Goal: Task Accomplishment & Management: Complete application form

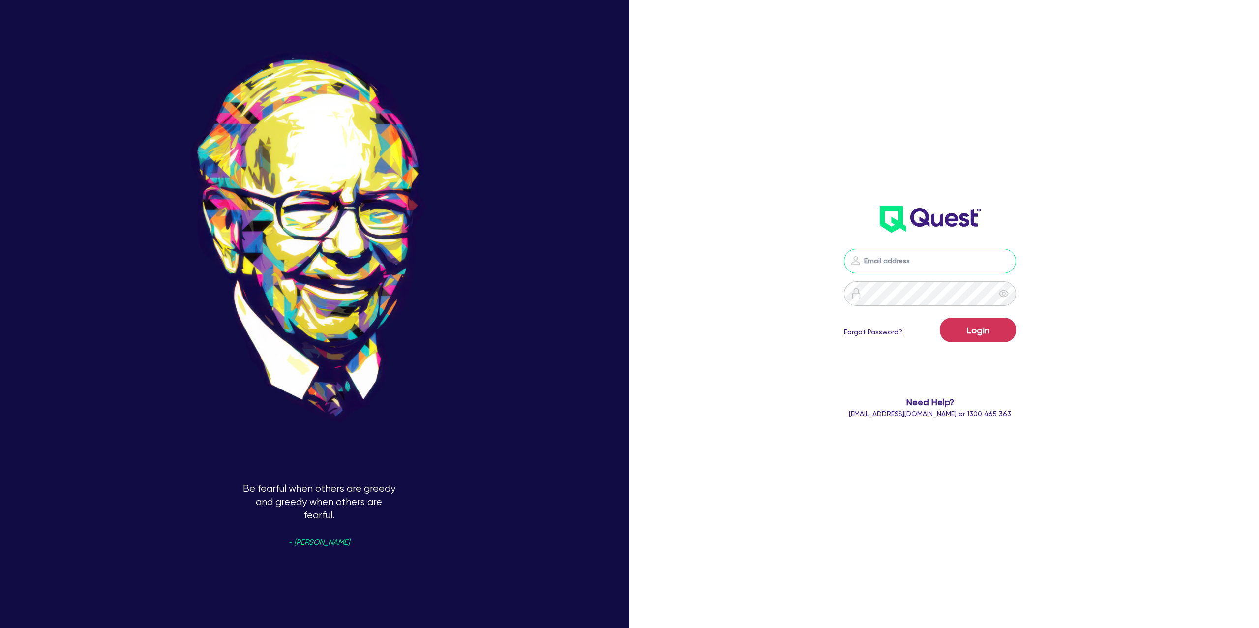
click at [928, 266] on input "email" at bounding box center [930, 261] width 172 height 25
type input "gabriel.vanjour@quest.finance"
drag, startPoint x: 982, startPoint y: 326, endPoint x: 978, endPoint y: 308, distance: 18.5
click at [981, 326] on button "Login" at bounding box center [978, 330] width 76 height 25
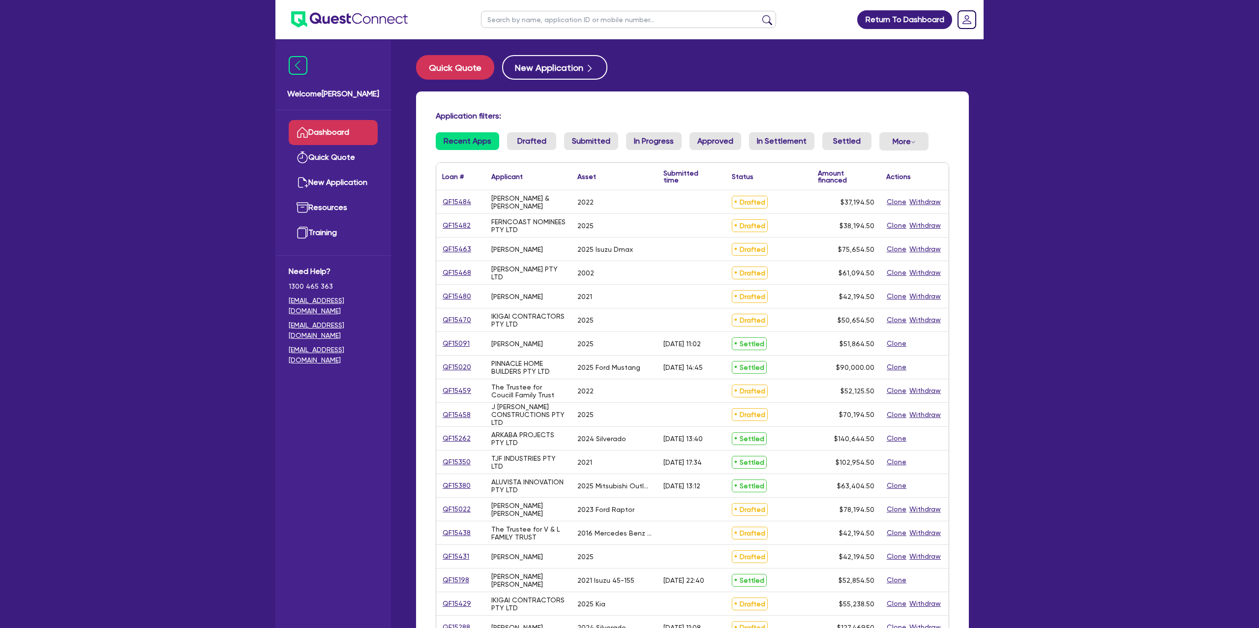
click at [446, 188] on div "Loan # ▲" at bounding box center [457, 176] width 30 height 27
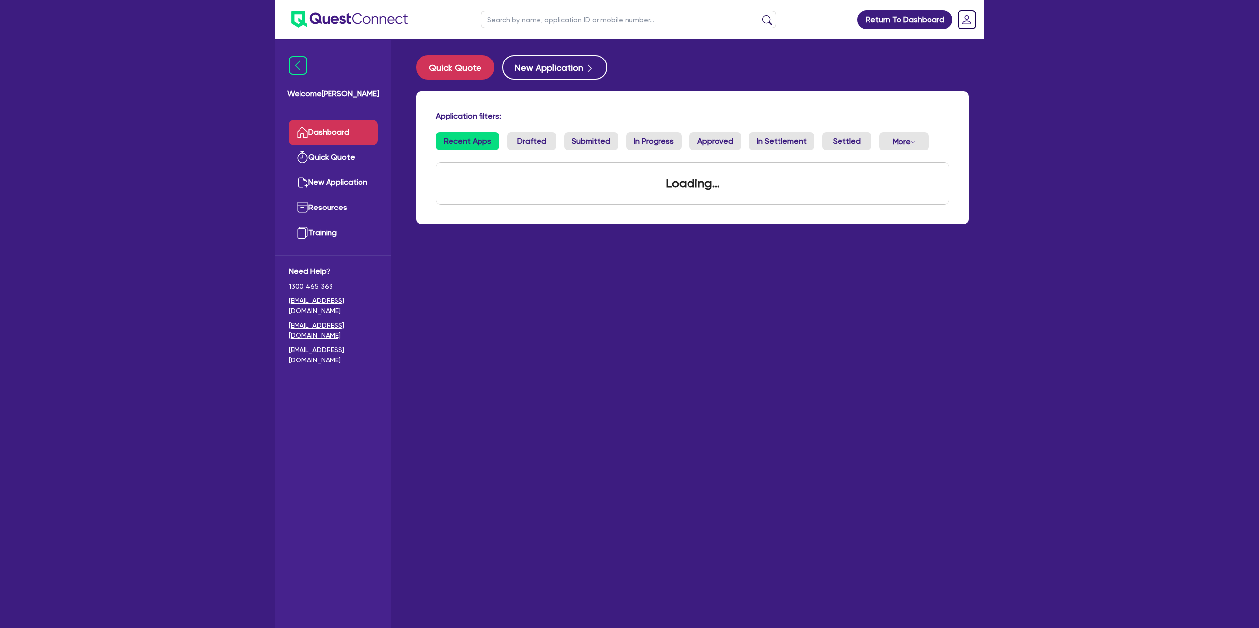
click at [446, 198] on div "Loading..." at bounding box center [692, 183] width 512 height 41
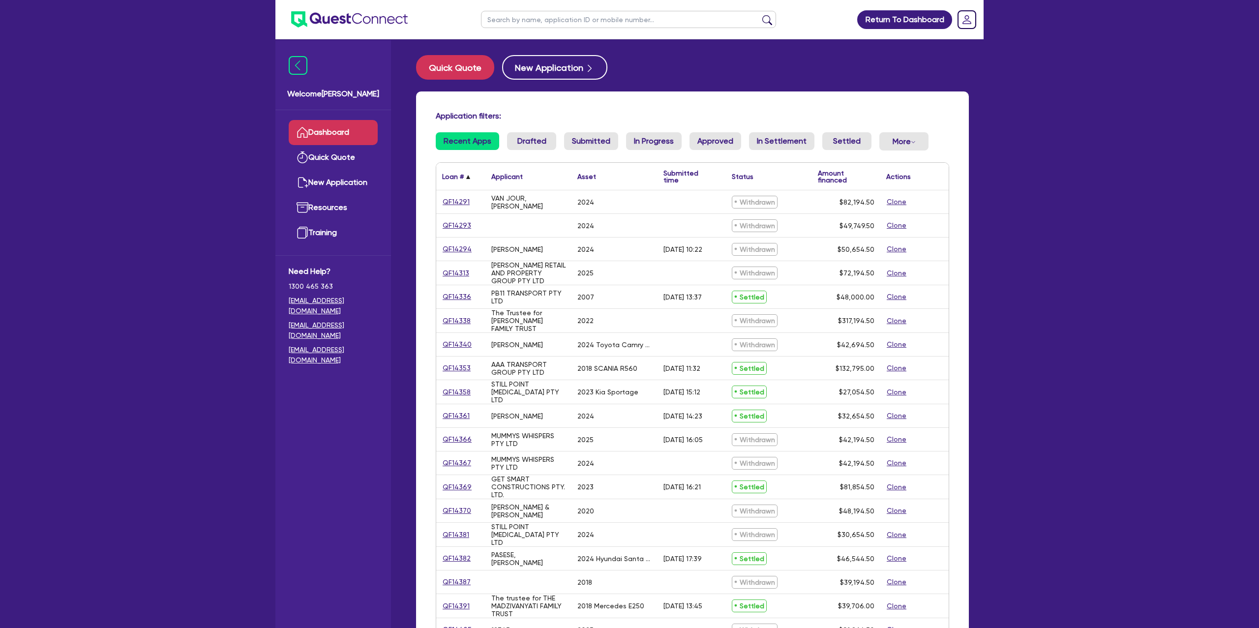
click at [467, 172] on span "▲" at bounding box center [468, 176] width 9 height 9
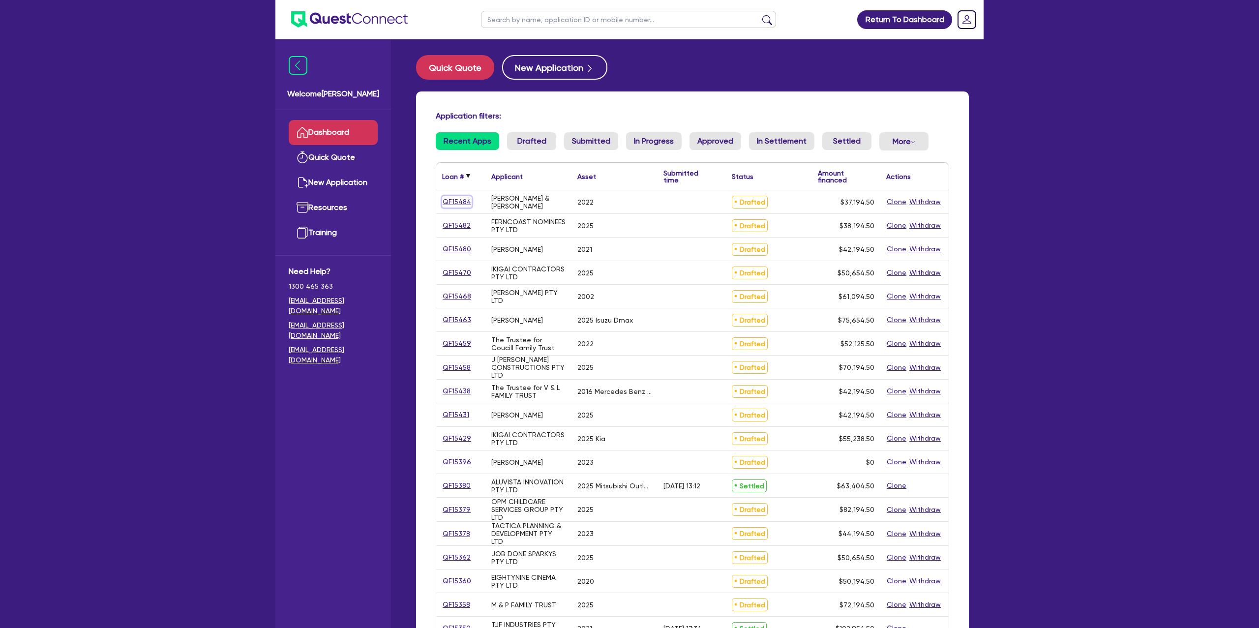
click at [460, 201] on link "QF15484" at bounding box center [456, 201] width 29 height 11
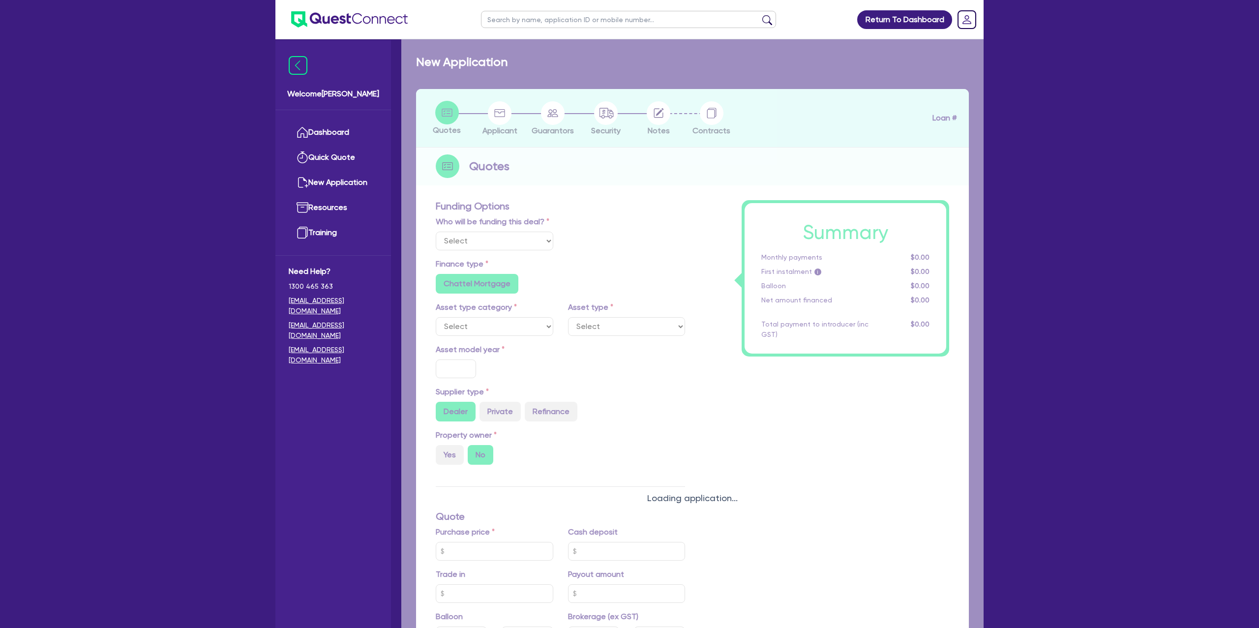
select select "Other"
select select "CARS_AND_LIGHT_TRUCKS"
type input "2022"
radio input "true"
type input "42,000"
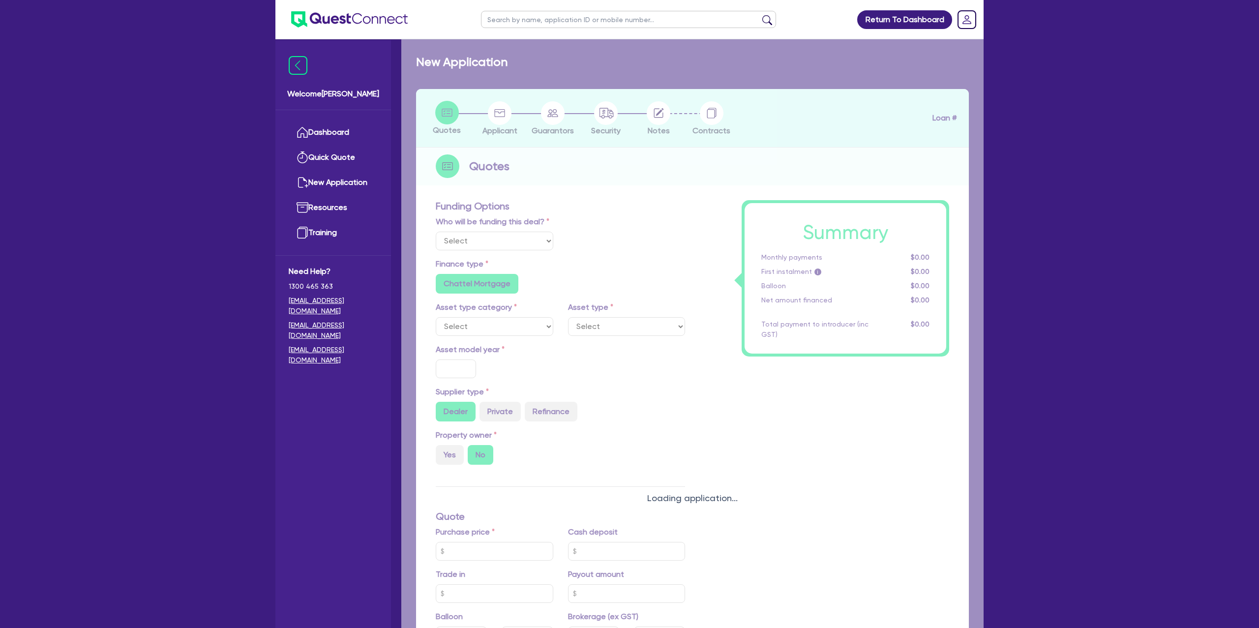
type input "7,000"
radio input "false"
type input "7.99"
radio input "false"
type input "1,400"
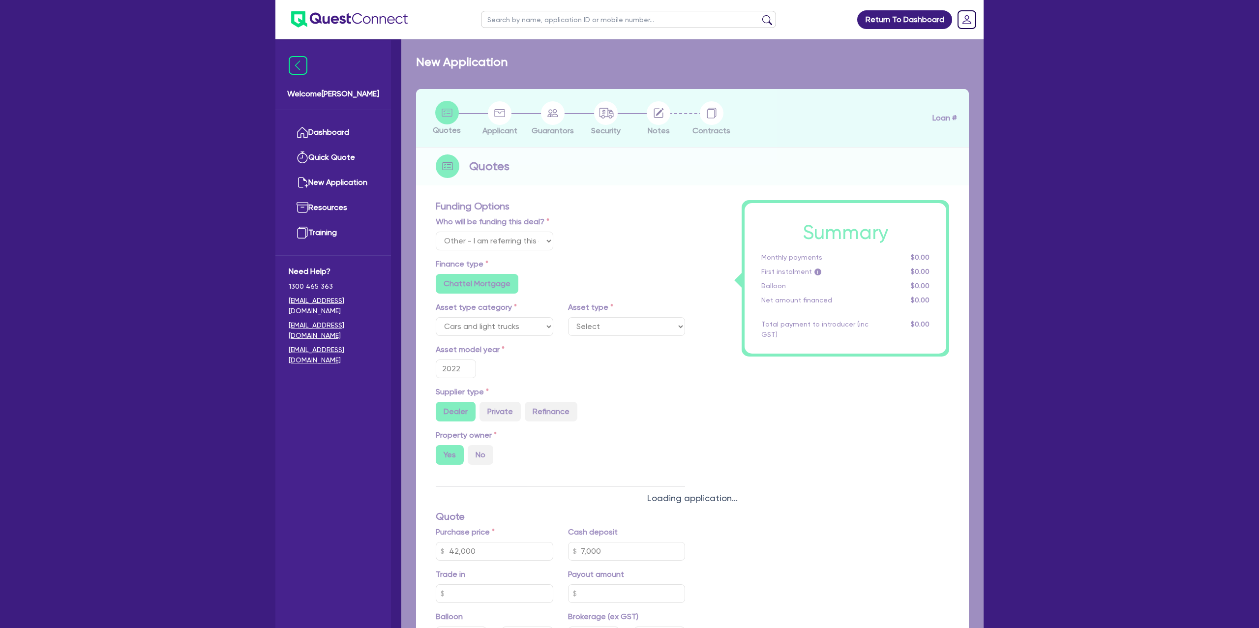
radio input "true"
select select "PASSENGER_VEHICLES"
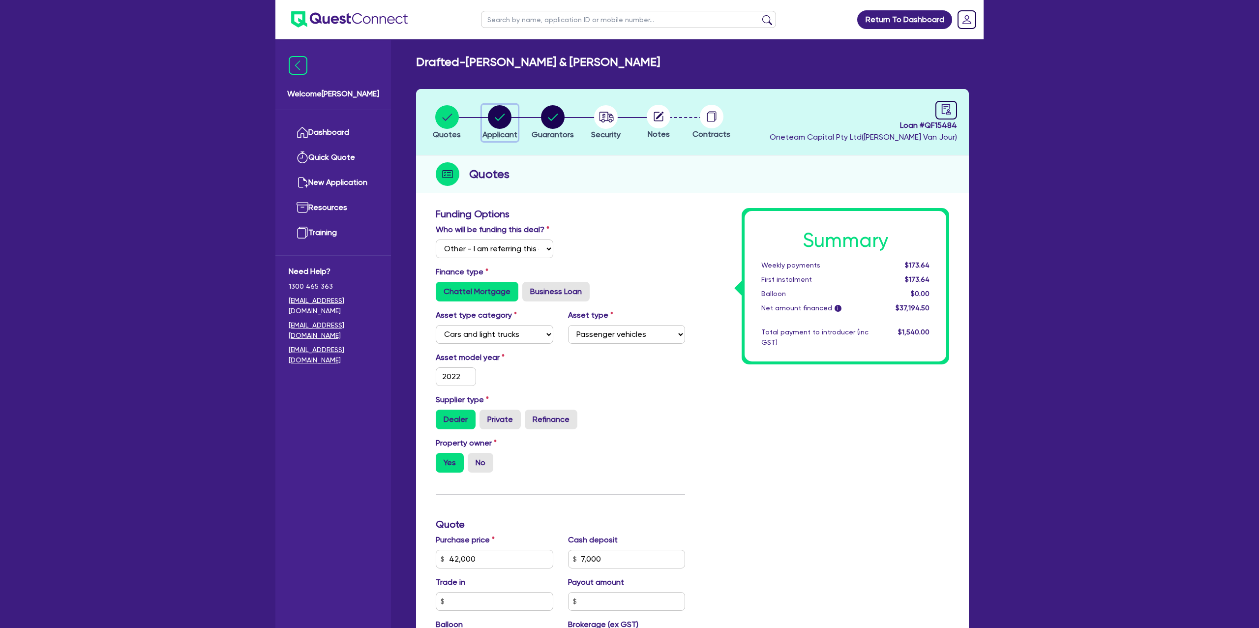
click at [499, 121] on circle "button" at bounding box center [500, 117] width 24 height 24
select select "PARTNERSHIP"
select select "BUILDING_CONSTRUCTION"
select select "BUSINESSES_LARGE_CONSTRUCTION_PROJECTS"
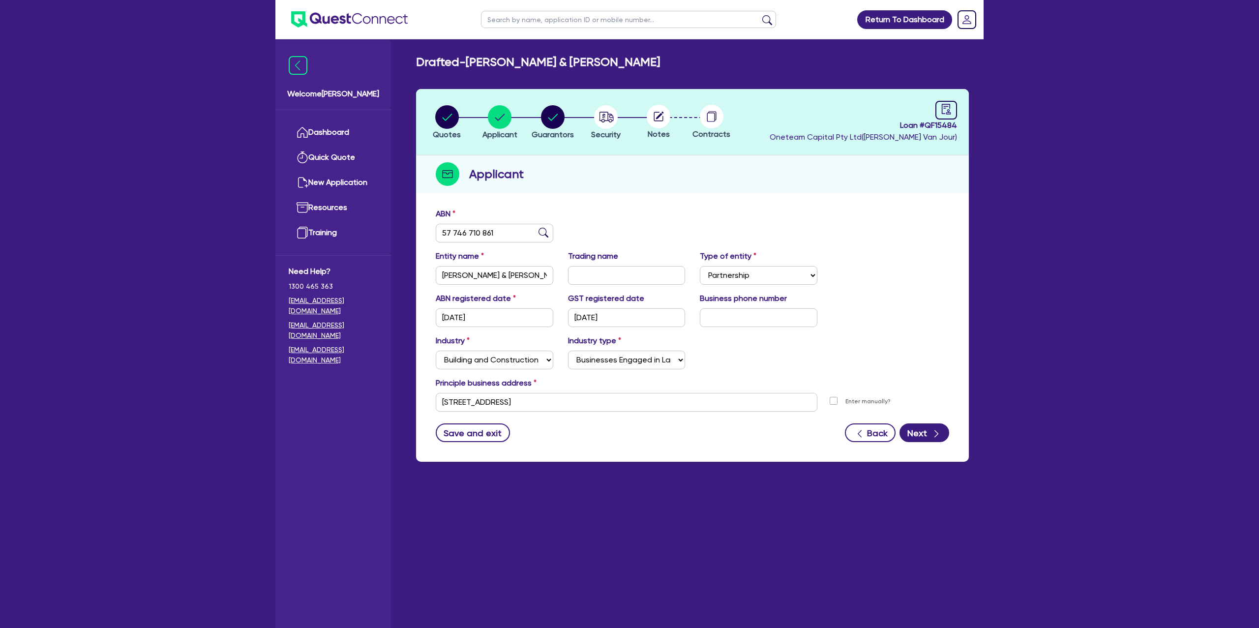
click at [873, 89] on header "Quotes Applicant Guarantors Security Notes Contracts Loan # QF15484 Oneteam Cap…" at bounding box center [692, 122] width 553 height 66
drag, startPoint x: 440, startPoint y: 315, endPoint x: 496, endPoint y: 317, distance: 56.6
click at [496, 317] on input "01/07/2019" at bounding box center [495, 317] width 118 height 19
click at [729, 187] on div "Applicant" at bounding box center [692, 174] width 553 height 38
click at [340, 136] on link "Dashboard" at bounding box center [333, 132] width 89 height 25
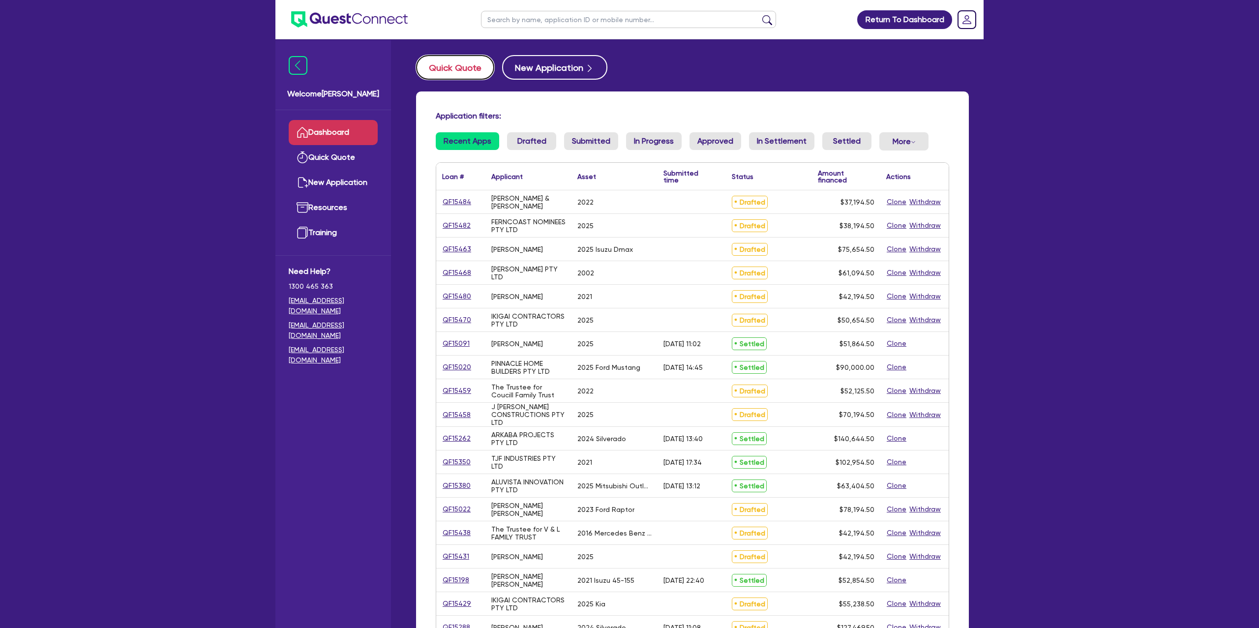
click at [460, 72] on button "Quick Quote" at bounding box center [455, 67] width 78 height 25
select select "Other"
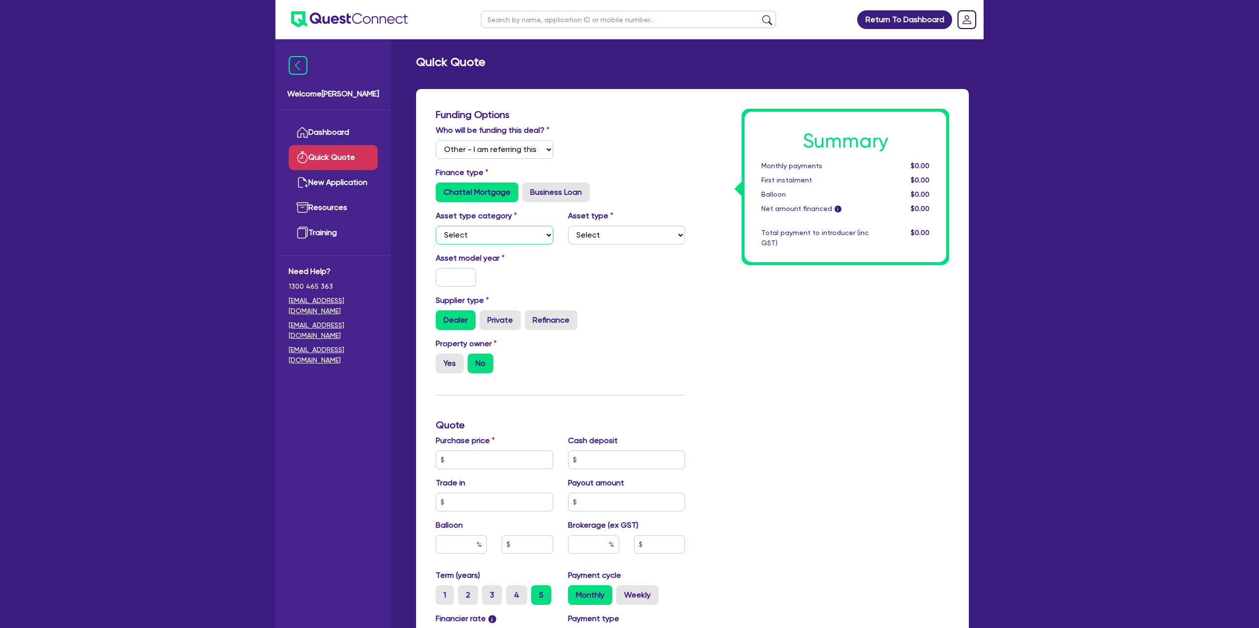
click at [481, 239] on select "Select Cars and light trucks Primary assets Secondary assets Tertiary assets" at bounding box center [495, 235] width 118 height 19
select select "CARS_AND_LIGHT_TRUCKS"
click at [436, 226] on select "Select Cars and light trucks Primary assets Secondary assets Tertiary assets" at bounding box center [495, 235] width 118 height 19
click at [631, 233] on select "Select Passenger vehicles Vans and utes Light trucks up to 4.5 tonne" at bounding box center [627, 235] width 118 height 19
select select "PASSENGER_VEHICLES"
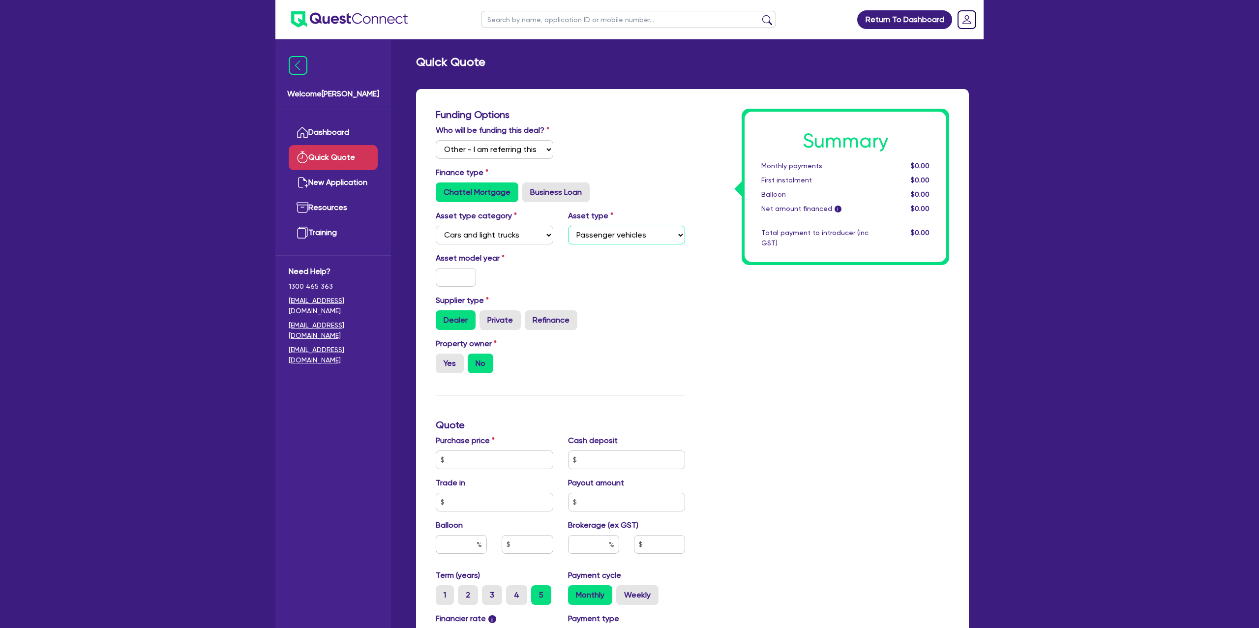
click at [568, 226] on select "Select Passenger vehicles Vans and utes Light trucks up to 4.5 tonne" at bounding box center [627, 235] width 118 height 19
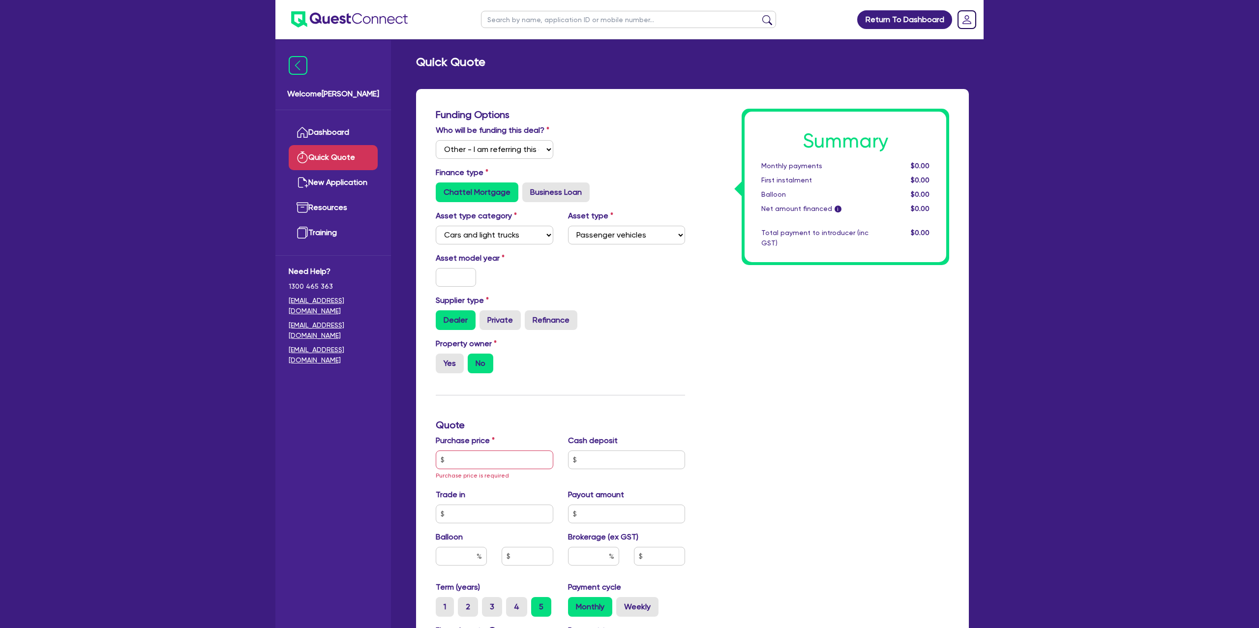
click at [610, 281] on div "Asset model year" at bounding box center [560, 273] width 264 height 42
drag, startPoint x: 467, startPoint y: 278, endPoint x: 473, endPoint y: 278, distance: 6.4
click at [468, 278] on input "text" at bounding box center [456, 277] width 40 height 19
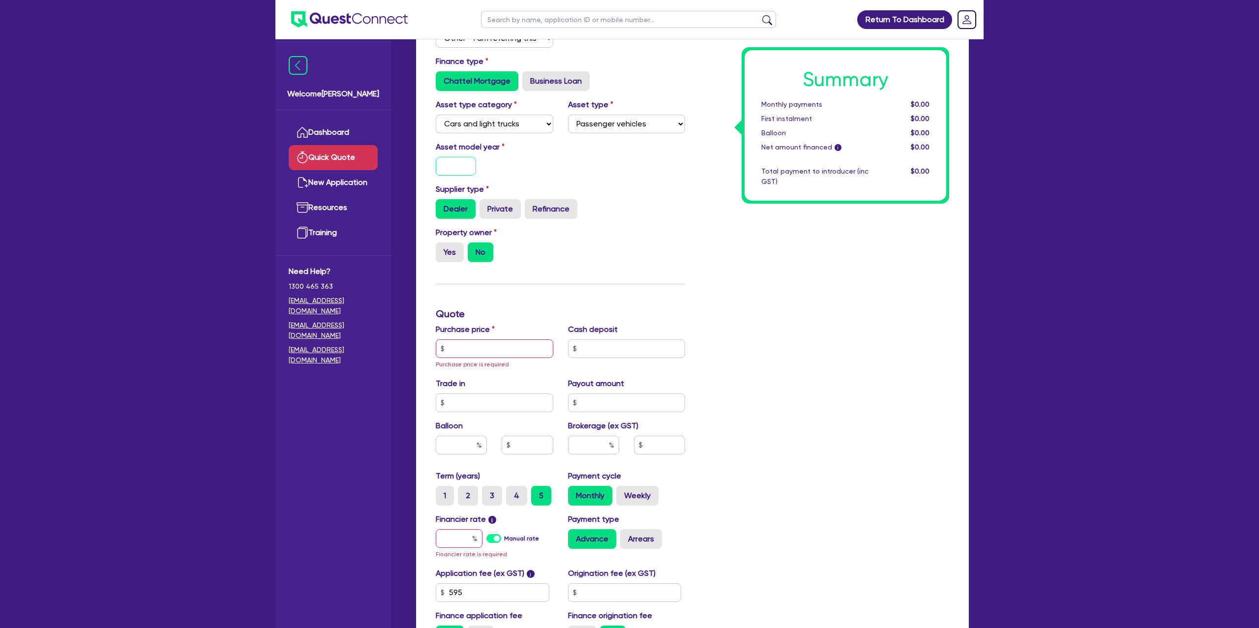
scroll to position [114, 0]
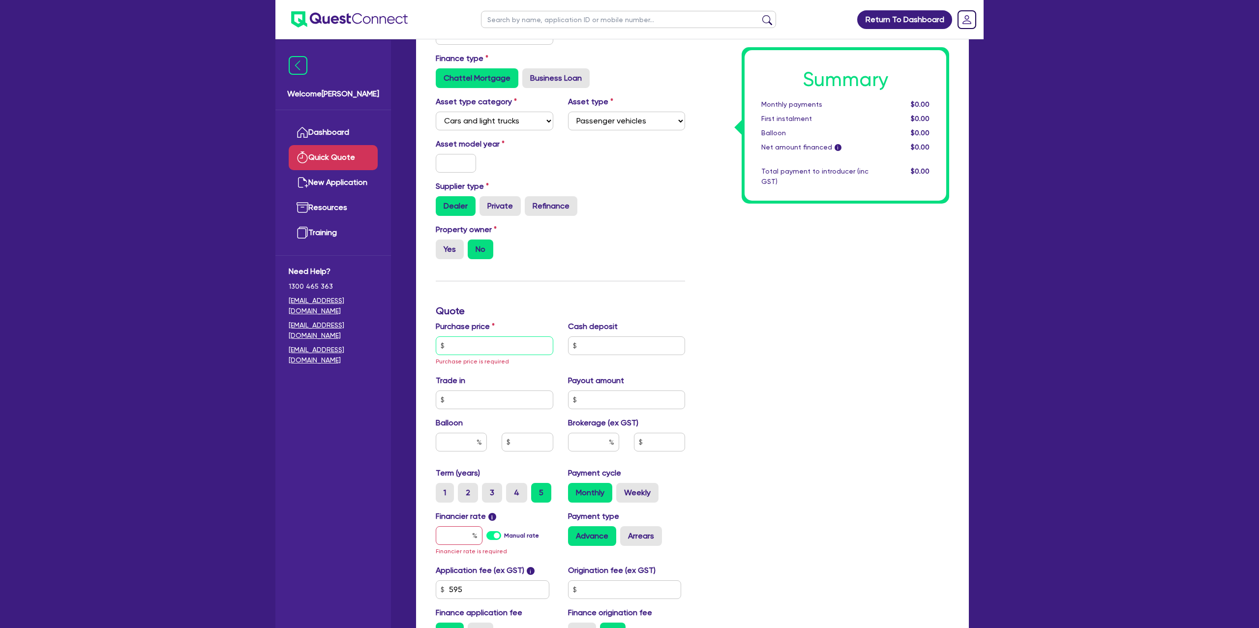
click at [464, 338] on input "text" at bounding box center [495, 345] width 118 height 19
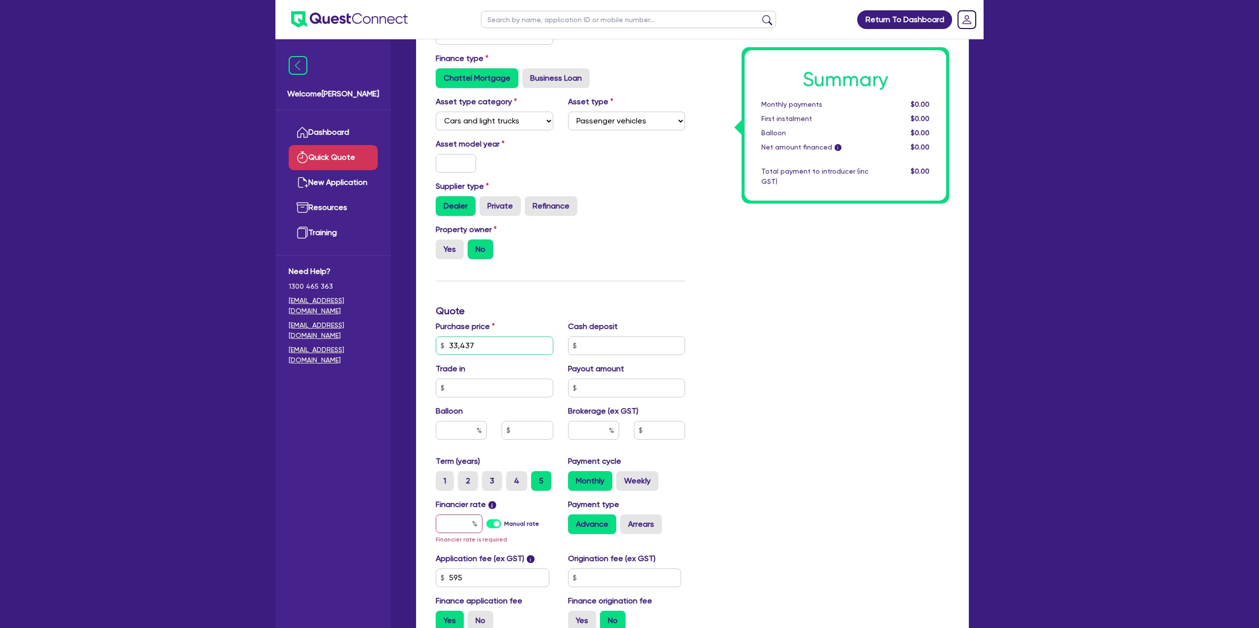
type input "33,437"
click at [652, 185] on div "Supplier type Dealer Private Refinance" at bounding box center [560, 197] width 264 height 35
click at [468, 162] on input "text" at bounding box center [456, 163] width 40 height 19
type input "2025"
click at [861, 242] on div "Summary Monthly payments $0.00 First instalment $0.00 Balloon $0.00 Net amount …" at bounding box center [824, 317] width 264 height 644
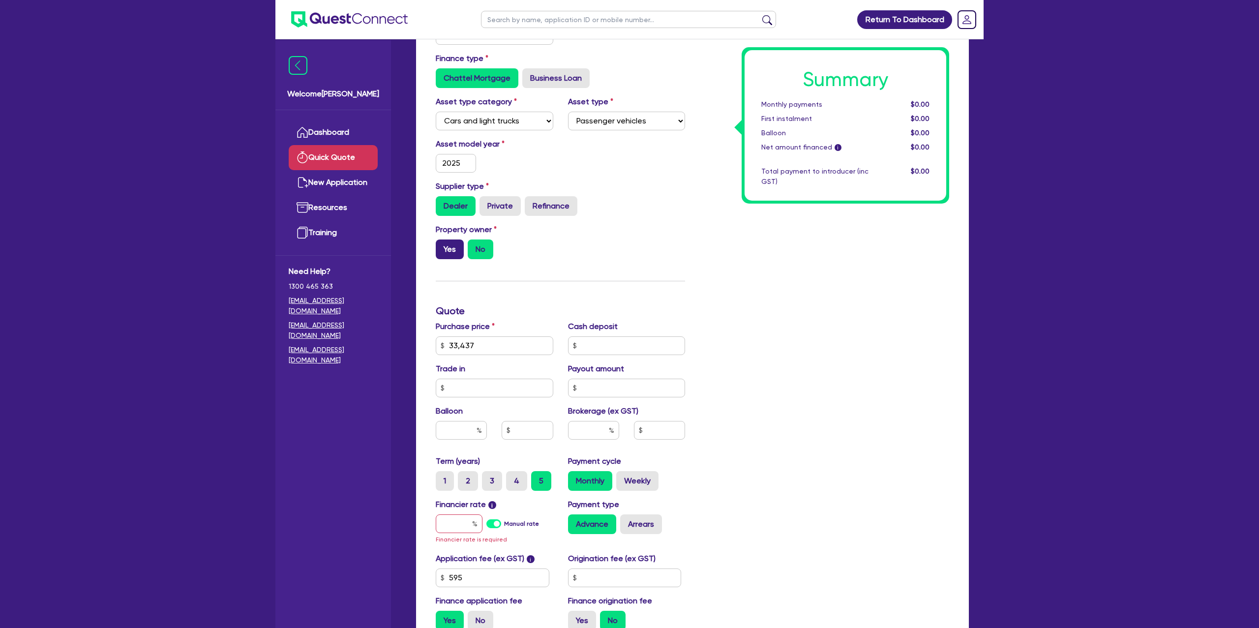
click at [455, 246] on label "Yes" at bounding box center [450, 249] width 28 height 20
click at [442, 246] on input "Yes" at bounding box center [439, 242] width 6 height 6
radio input "true"
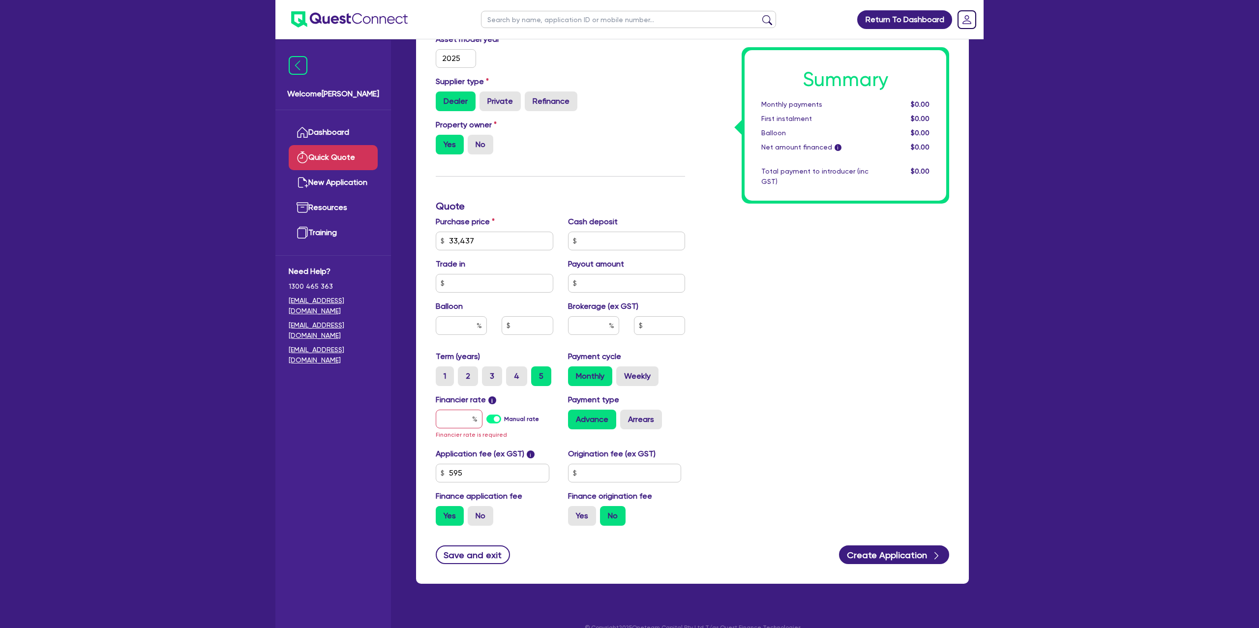
scroll to position [235, 0]
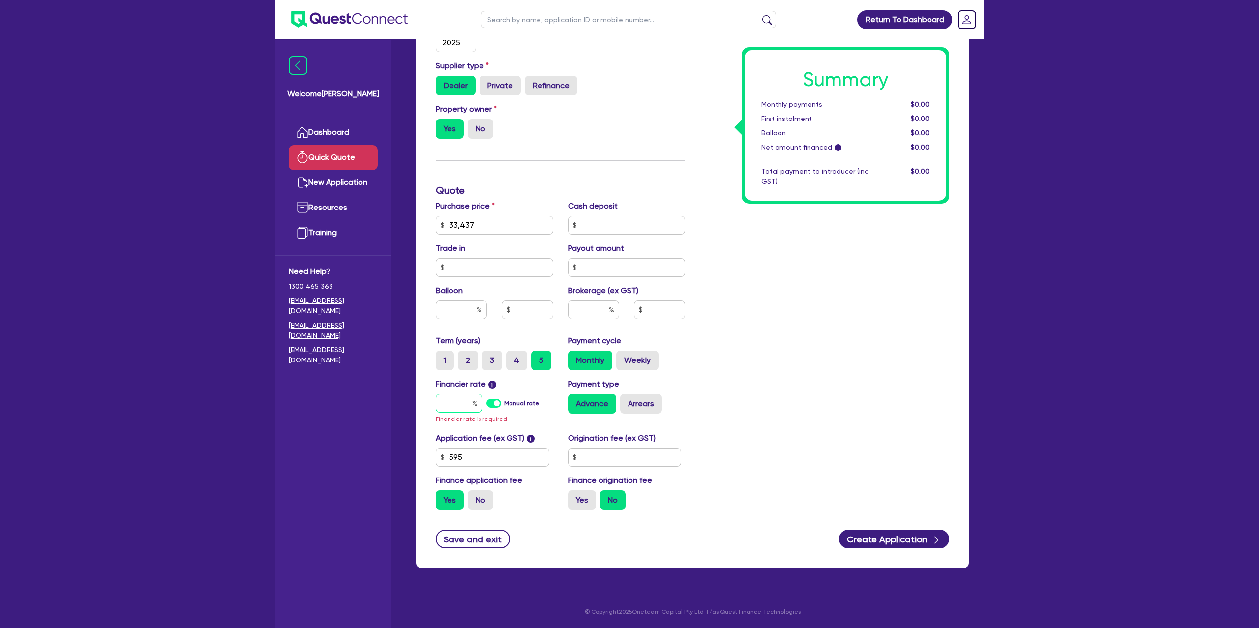
drag, startPoint x: 458, startPoint y: 402, endPoint x: 467, endPoint y: 400, distance: 9.1
click at [464, 401] on input "text" at bounding box center [459, 403] width 47 height 19
click at [832, 223] on div "Summary Monthly payments $0.00 First instalment $0.00 Balloon $0.00 Net amount …" at bounding box center [824, 196] width 264 height 644
click at [466, 399] on input "text" at bounding box center [459, 403] width 47 height 19
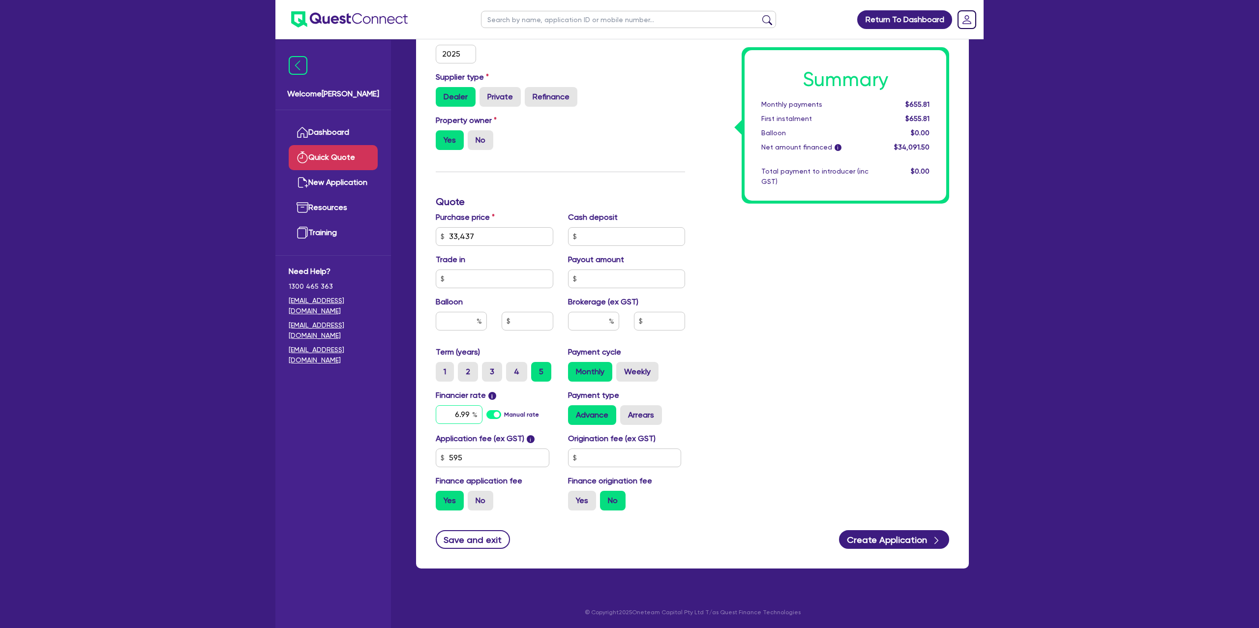
type input "6.99"
drag, startPoint x: 613, startPoint y: 459, endPoint x: 612, endPoint y: 454, distance: 5.1
click at [613, 459] on input "text" at bounding box center [625, 457] width 114 height 19
type input "1,400"
click at [837, 367] on div "Summary Monthly payments $670.99 First instalment $2,210.99 Balloon $0.00 Net a…" at bounding box center [824, 201] width 264 height 633
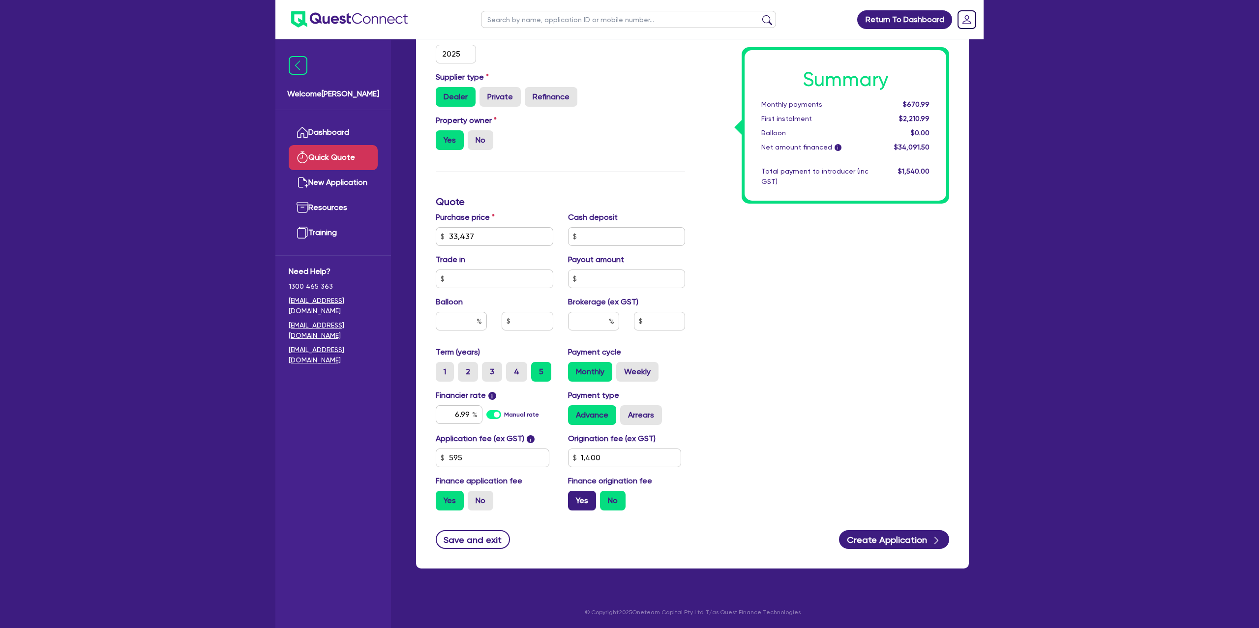
click at [584, 500] on label "Yes" at bounding box center [582, 501] width 28 height 20
click at [574, 497] on input "Yes" at bounding box center [571, 494] width 6 height 6
radio input "true"
click at [653, 375] on label "Weekly" at bounding box center [637, 372] width 42 height 20
click at [622, 368] on input "Weekly" at bounding box center [619, 365] width 6 height 6
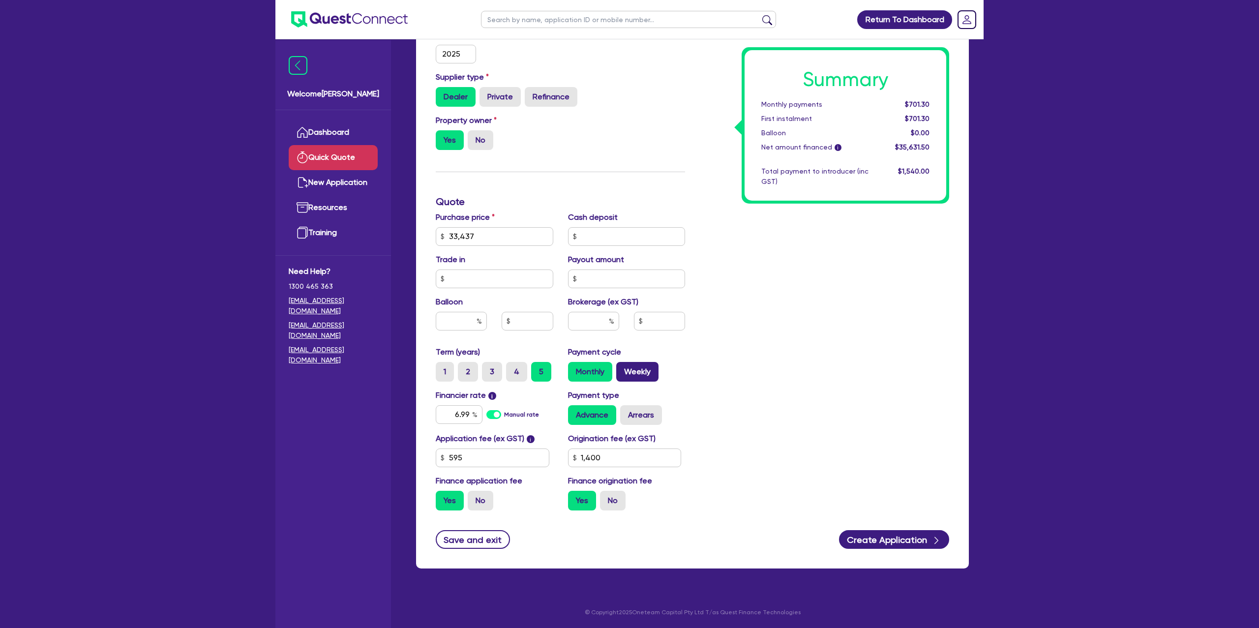
radio input "true"
click at [651, 409] on label "Arrears" at bounding box center [641, 415] width 42 height 20
click at [626, 409] on input "Arrears" at bounding box center [623, 408] width 6 height 6
radio input "true"
click at [575, 379] on label "Monthly" at bounding box center [590, 372] width 44 height 20
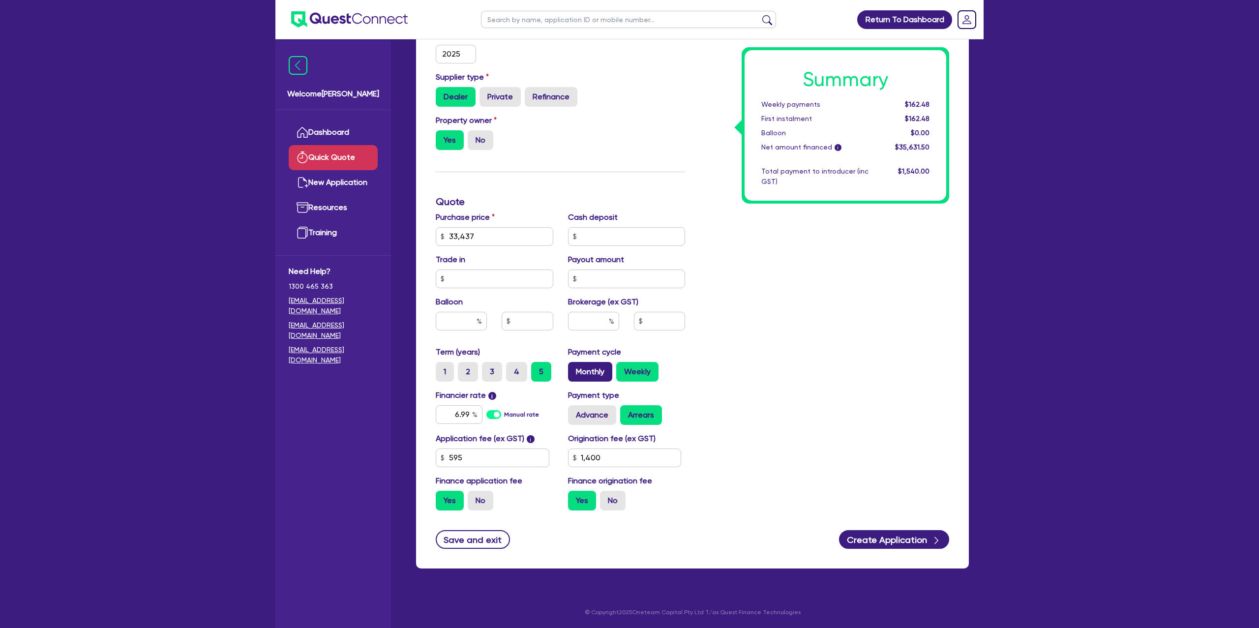
click at [574, 368] on input "Monthly" at bounding box center [571, 365] width 6 height 6
radio input "true"
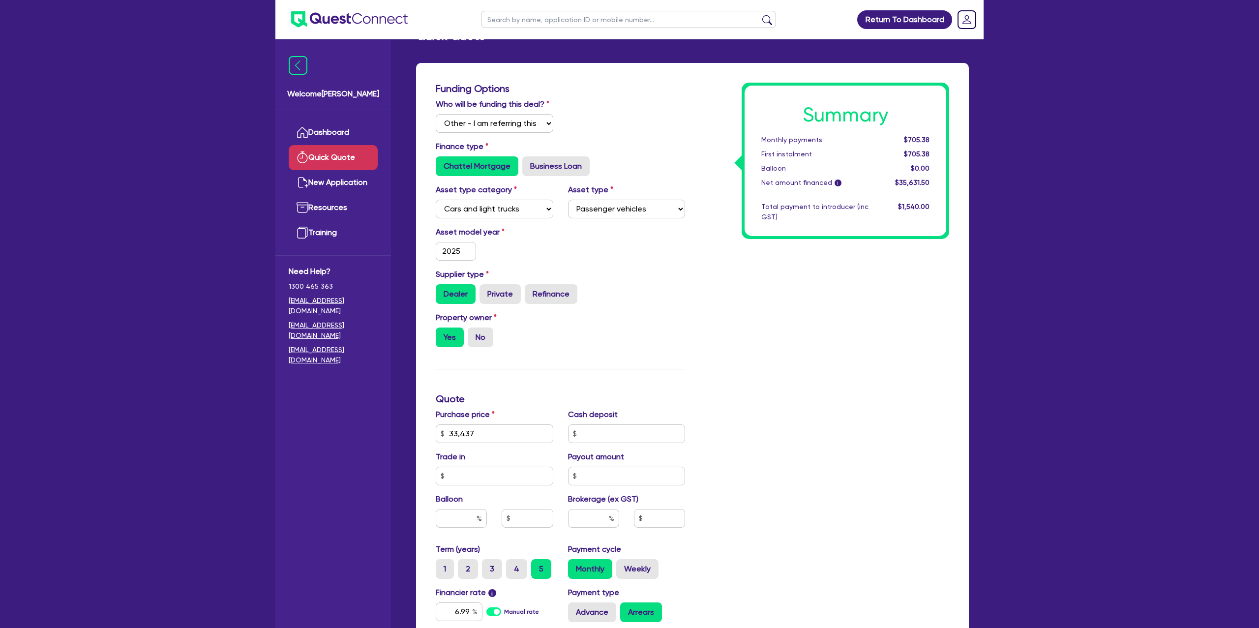
scroll to position [0, 0]
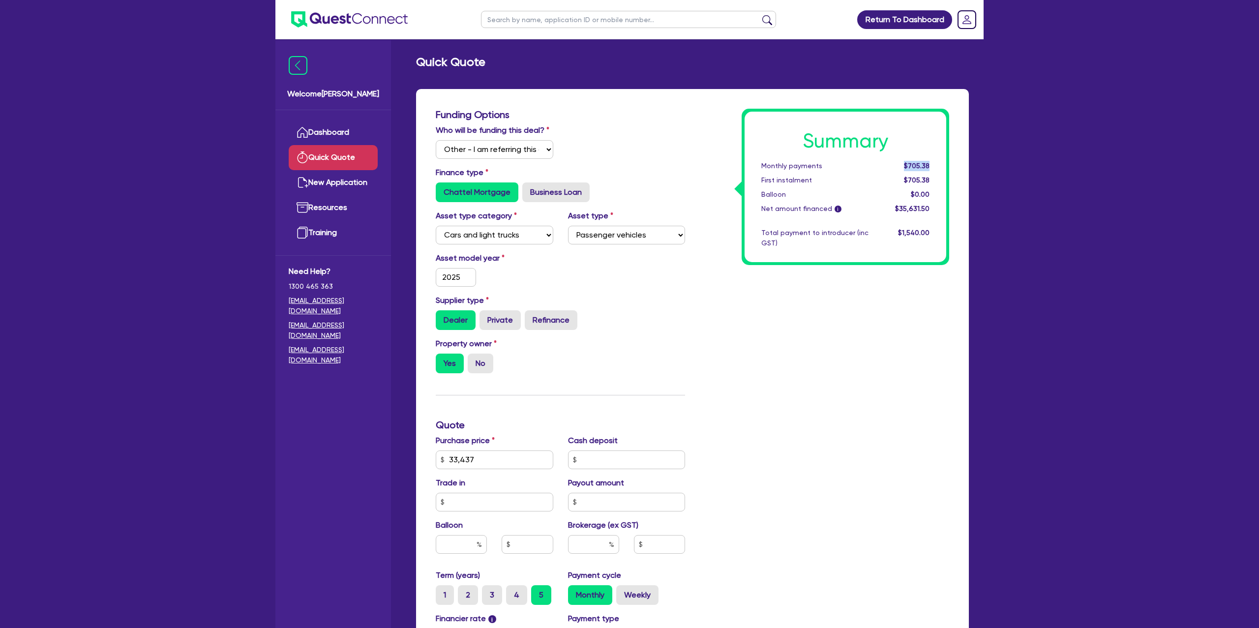
drag, startPoint x: 905, startPoint y: 164, endPoint x: 980, endPoint y: 161, distance: 75.3
click at [980, 161] on div "Quick Quote Funding Options Who will be funding this deal? Select I will fund 1…" at bounding box center [692, 429] width 582 height 748
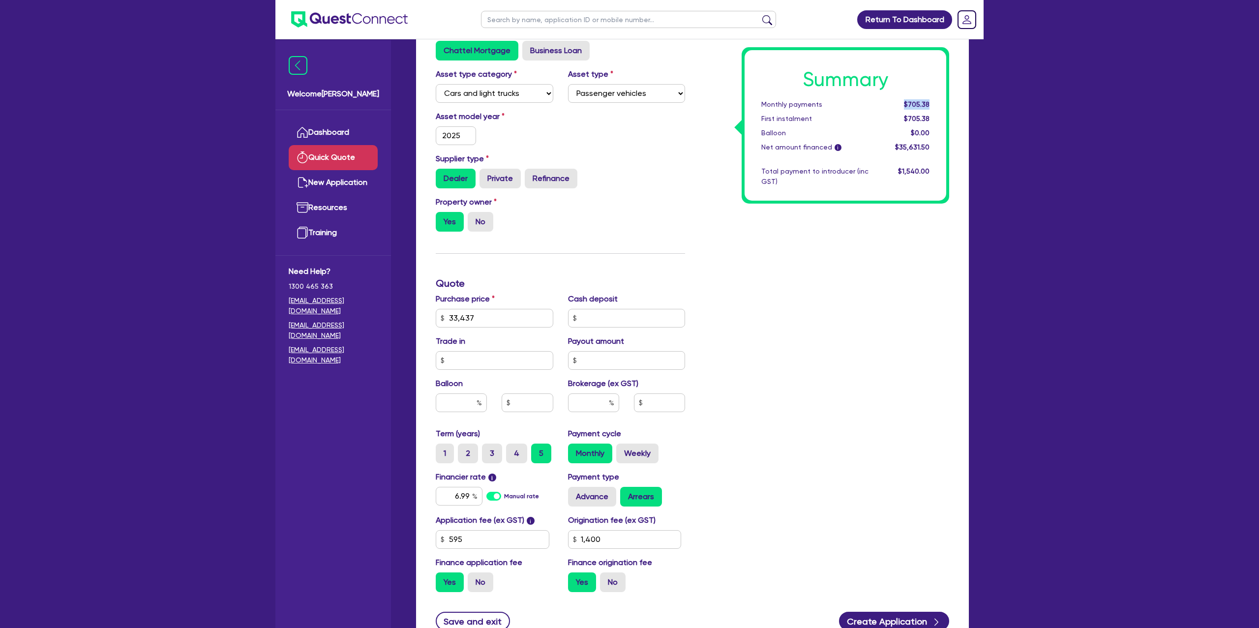
scroll to position [223, 0]
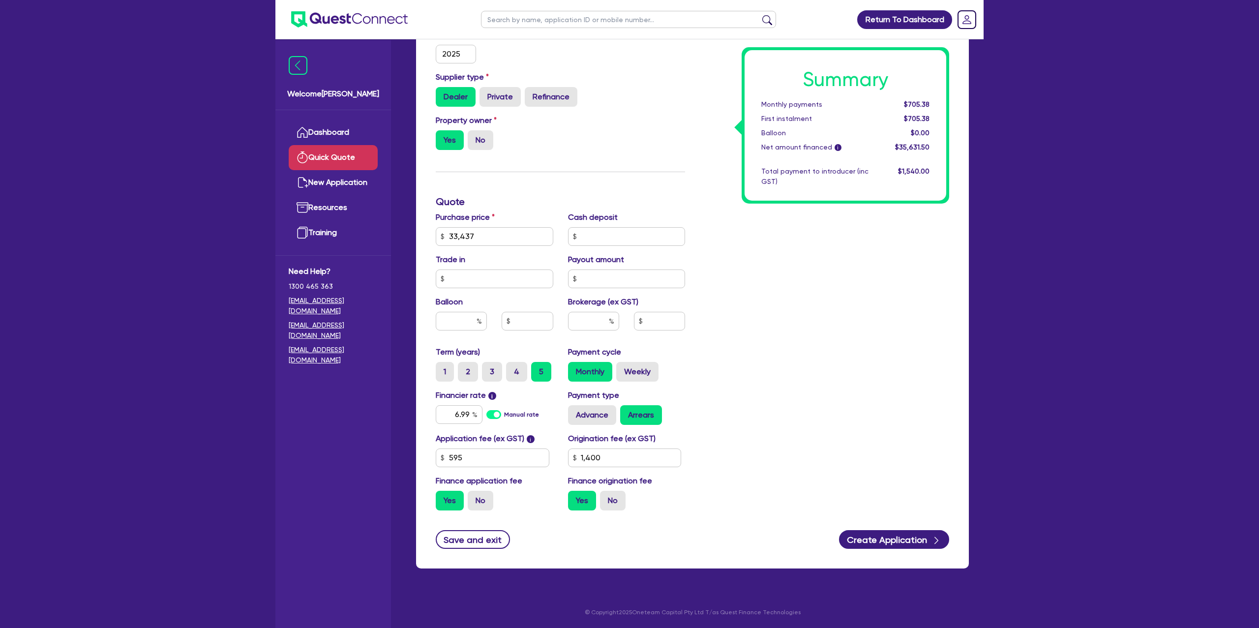
click at [510, 382] on div "Term (years) 1 2 3 4 5 Payment cycle Monthly Weekly" at bounding box center [560, 367] width 264 height 43
click at [516, 371] on label "4" at bounding box center [516, 372] width 21 height 20
click at [512, 368] on input "4" at bounding box center [509, 365] width 6 height 6
radio input "true"
drag, startPoint x: 906, startPoint y: 104, endPoint x: 944, endPoint y: 103, distance: 37.9
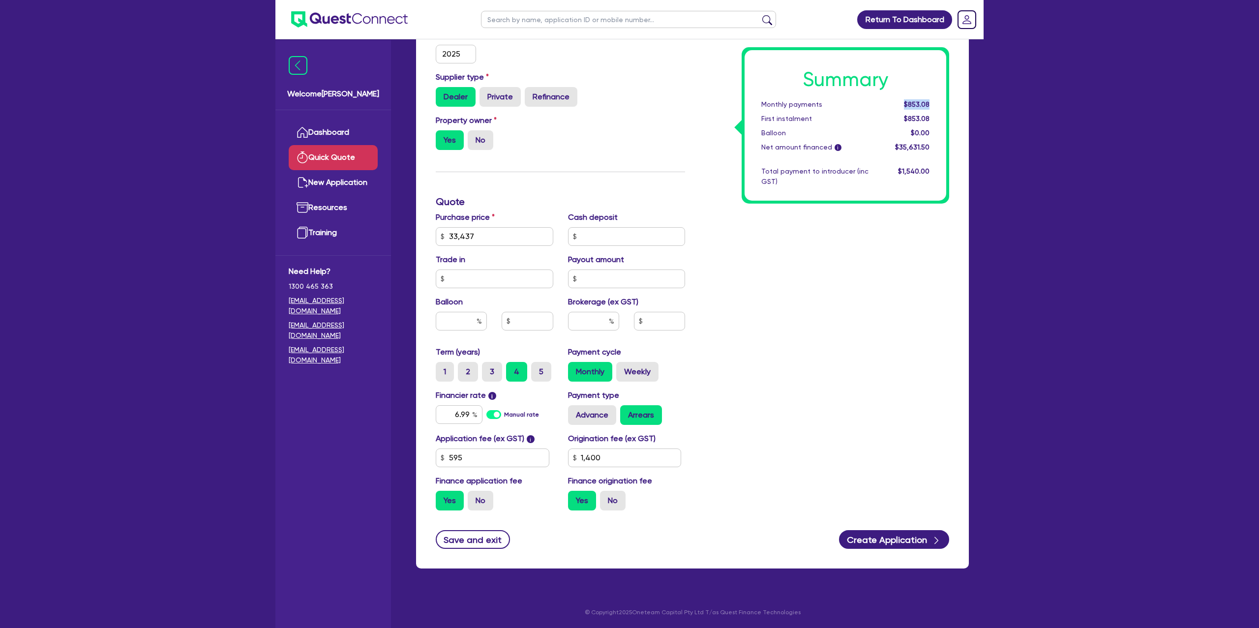
click at [944, 103] on div "Summary Monthly payments $853.08 First instalment $853.08 Balloon $0.00 Net amo…" at bounding box center [845, 125] width 202 height 150
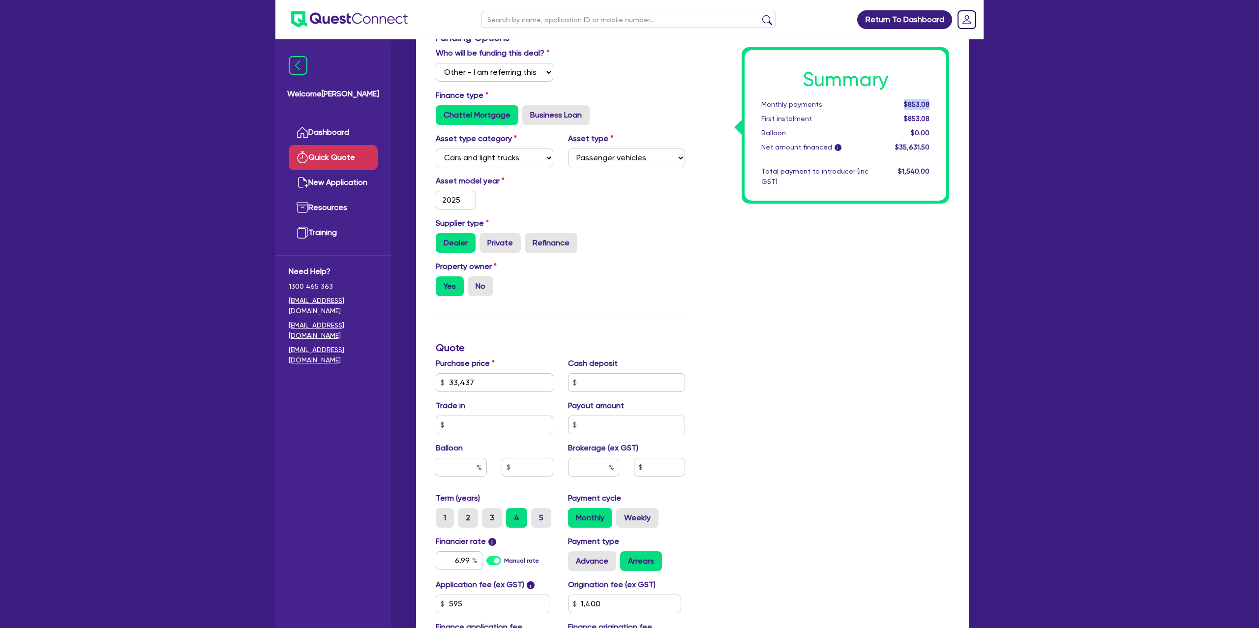
scroll to position [77, 0]
drag, startPoint x: 907, startPoint y: 102, endPoint x: 977, endPoint y: 98, distance: 70.9
click at [977, 98] on div "Quick Quote Funding Options Who will be funding this deal? Select I will fund 1…" at bounding box center [692, 352] width 582 height 748
click at [937, 100] on div "$853.08" at bounding box center [906, 104] width 61 height 10
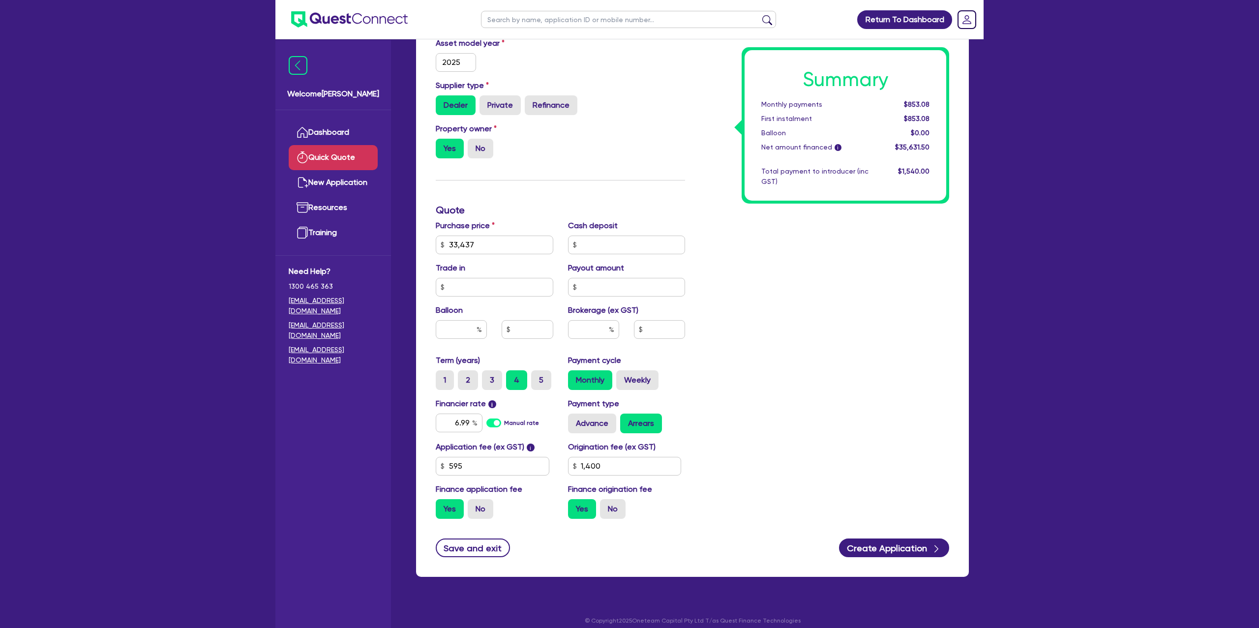
scroll to position [0, 0]
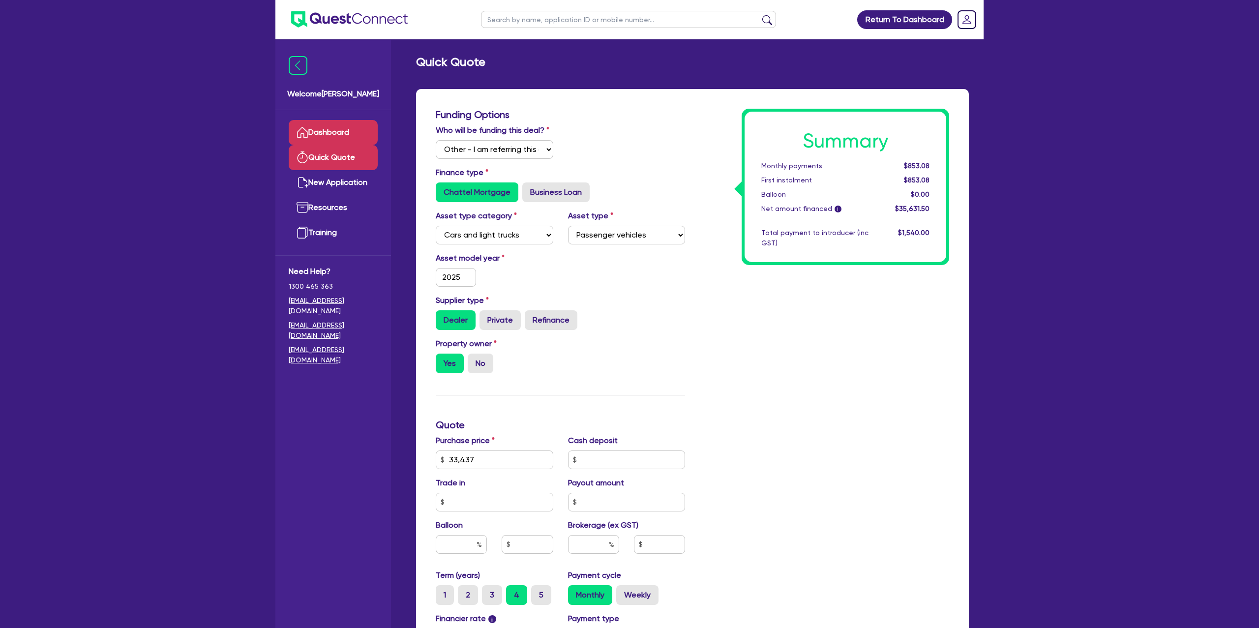
click at [328, 141] on link "Dashboard" at bounding box center [333, 132] width 89 height 25
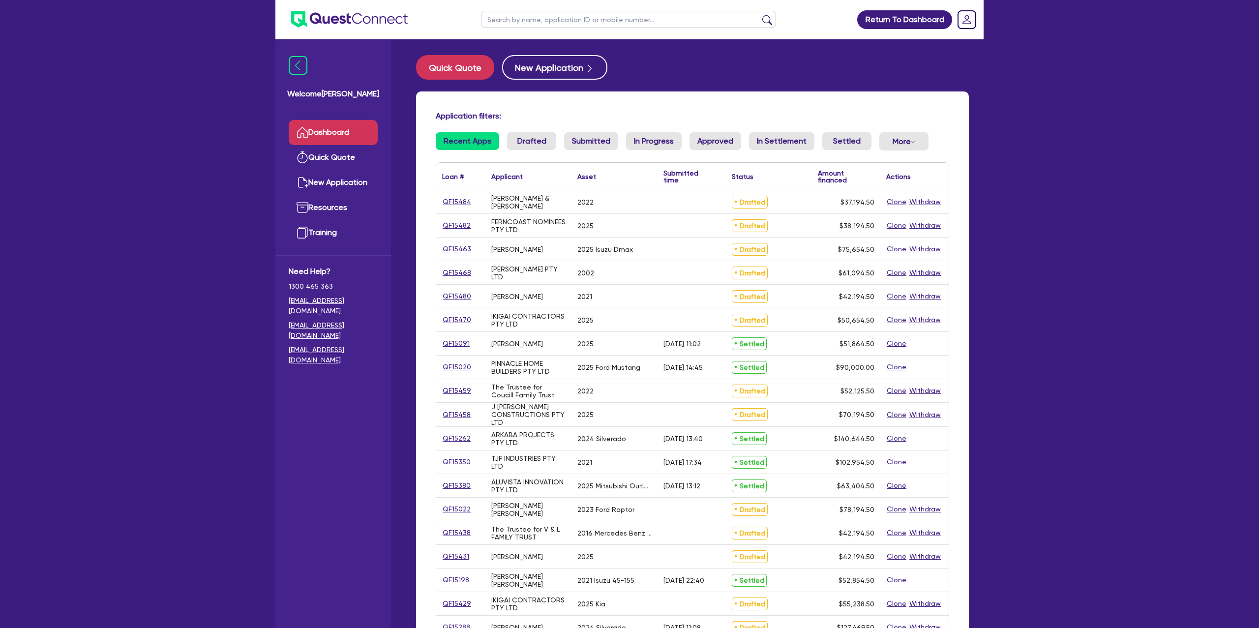
click at [532, 15] on input "text" at bounding box center [628, 19] width 295 height 17
type input "Cara"
click at [759, 15] on button "submit" at bounding box center [767, 22] width 16 height 14
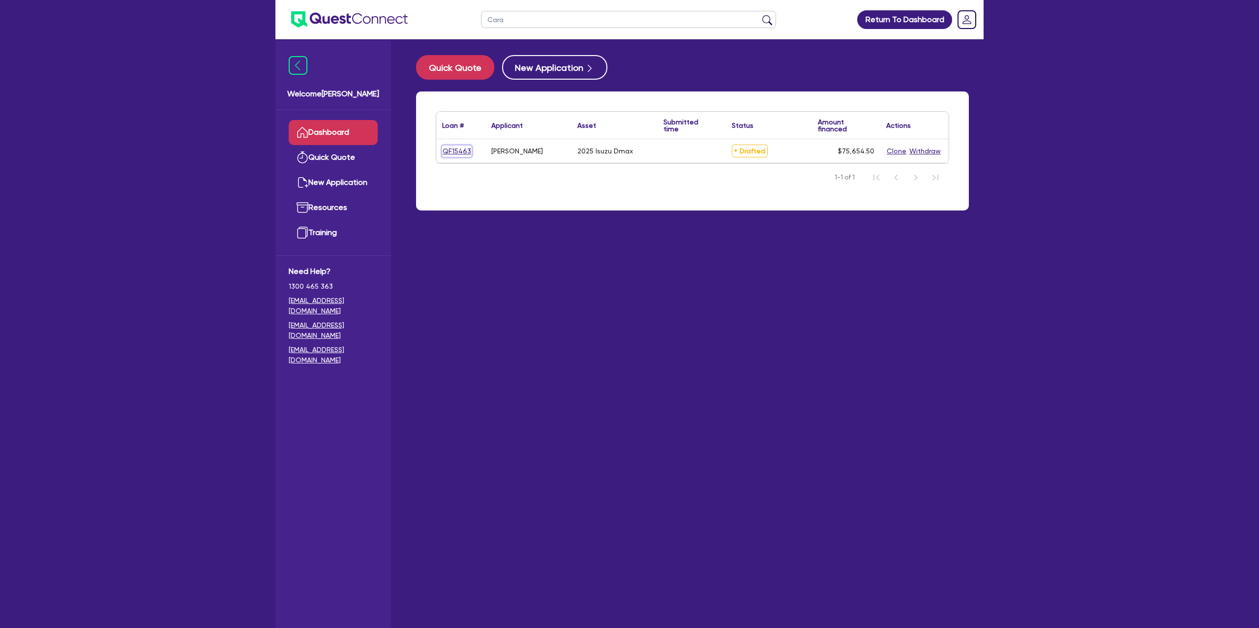
click at [466, 151] on link "QF15463" at bounding box center [456, 151] width 29 height 11
select select "Other"
select select "CARS_AND_LIGHT_TRUCKS"
select select "PASSENGER_VEHICLES"
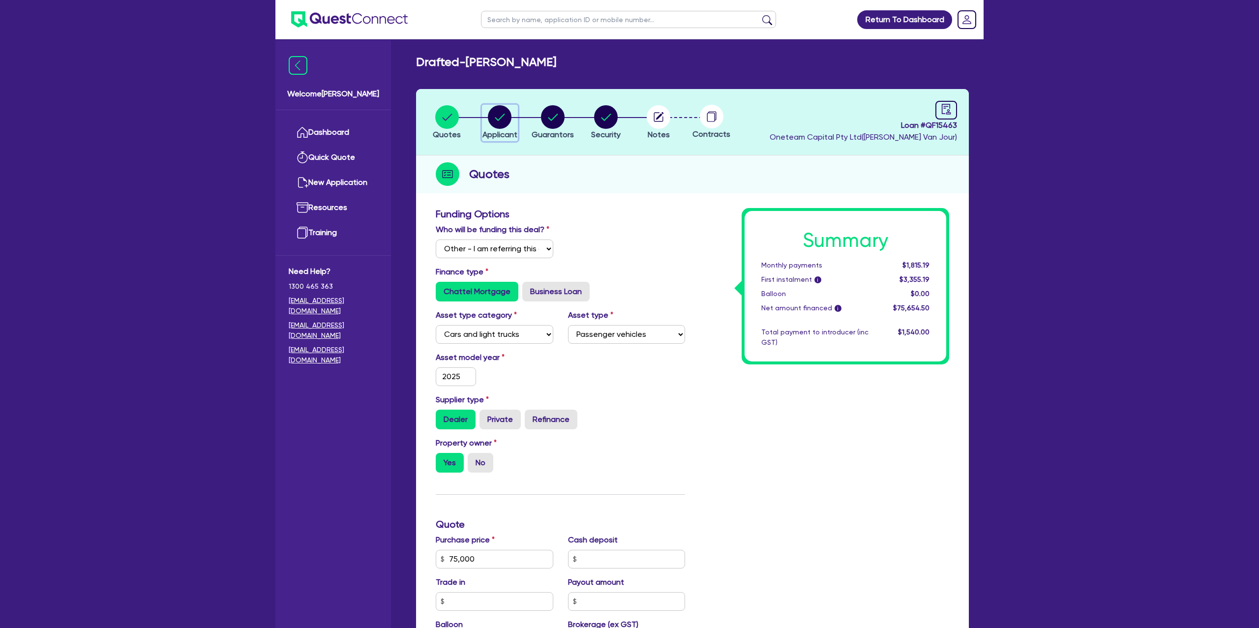
click at [502, 113] on circle "button" at bounding box center [500, 117] width 24 height 24
select select "SOLE_TRADER"
select select "BUILDING_CONSTRUCTION"
select select "TRADES_SERVICES_CONSUMERS"
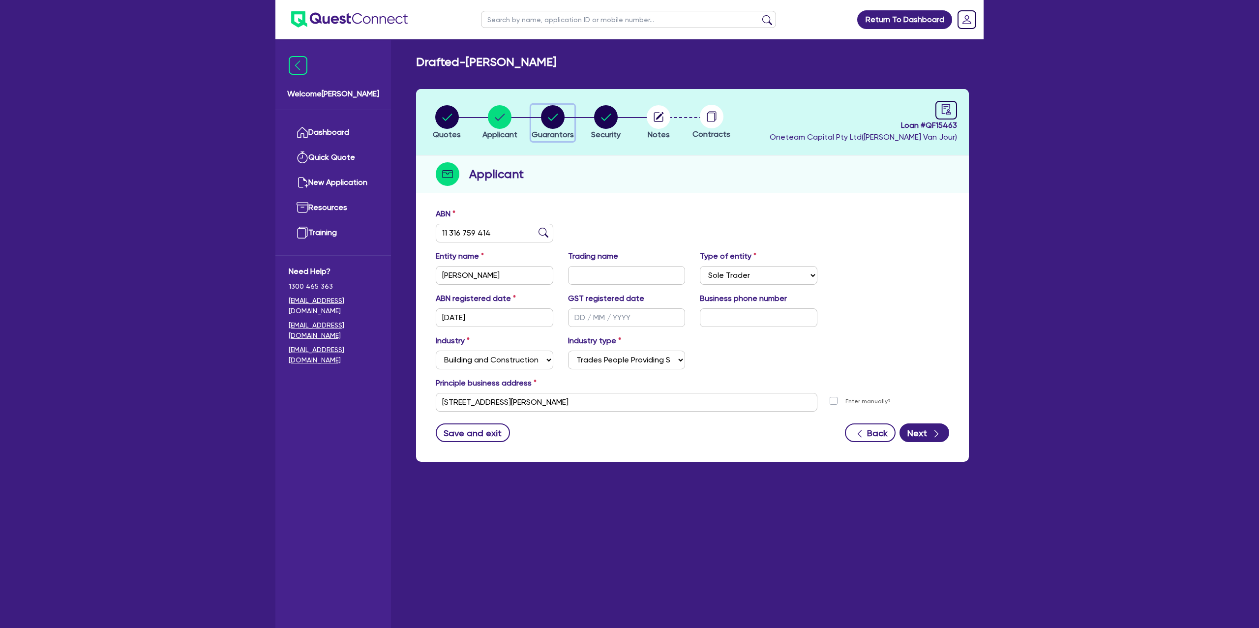
click at [548, 117] on icon "button" at bounding box center [553, 117] width 10 height 7
select select "MRS"
select select "SINGLE"
select select "CASH"
select select "VEHICLE"
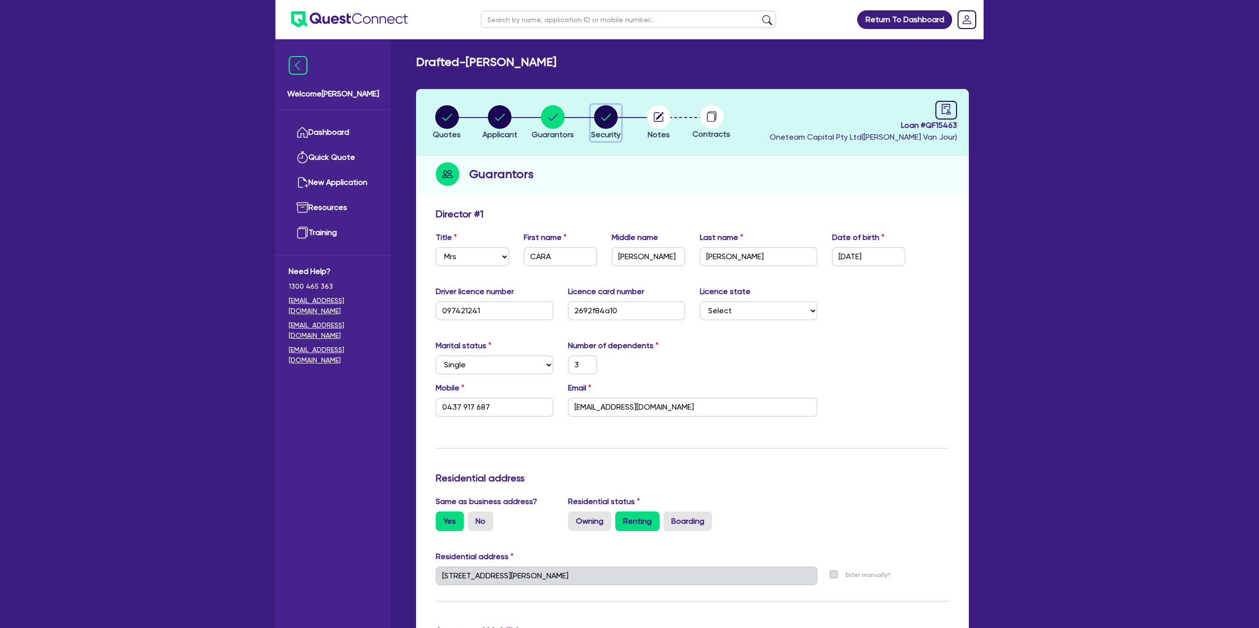
click at [605, 118] on circle "button" at bounding box center [606, 117] width 24 height 24
select select "CARS_AND_LIGHT_TRUCKS"
select select "PASSENGER_VEHICLES"
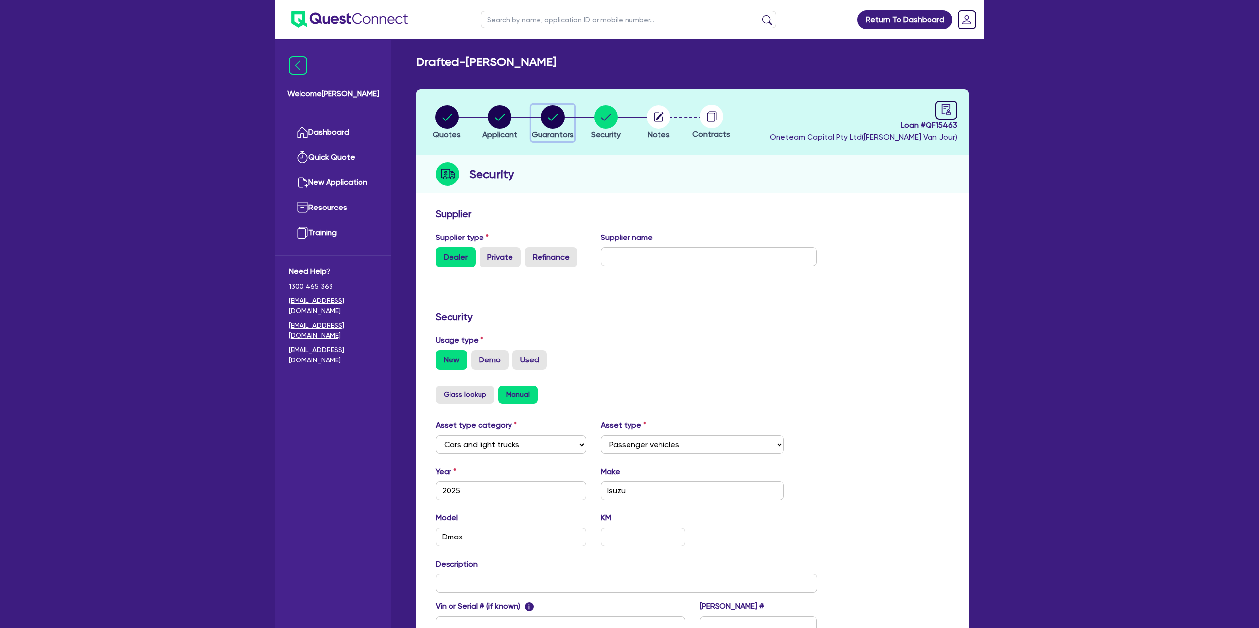
click at [558, 118] on circle "button" at bounding box center [553, 117] width 24 height 24
select select "MRS"
select select "SINGLE"
select select "CASH"
select select "VEHICLE"
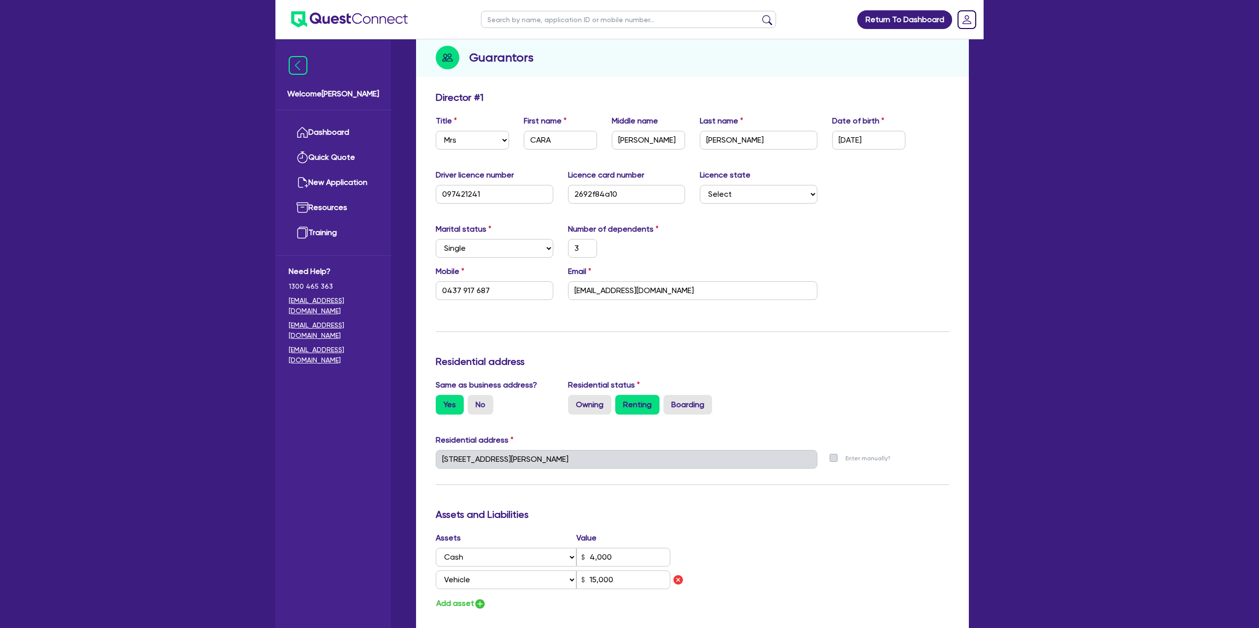
scroll to position [120, 0]
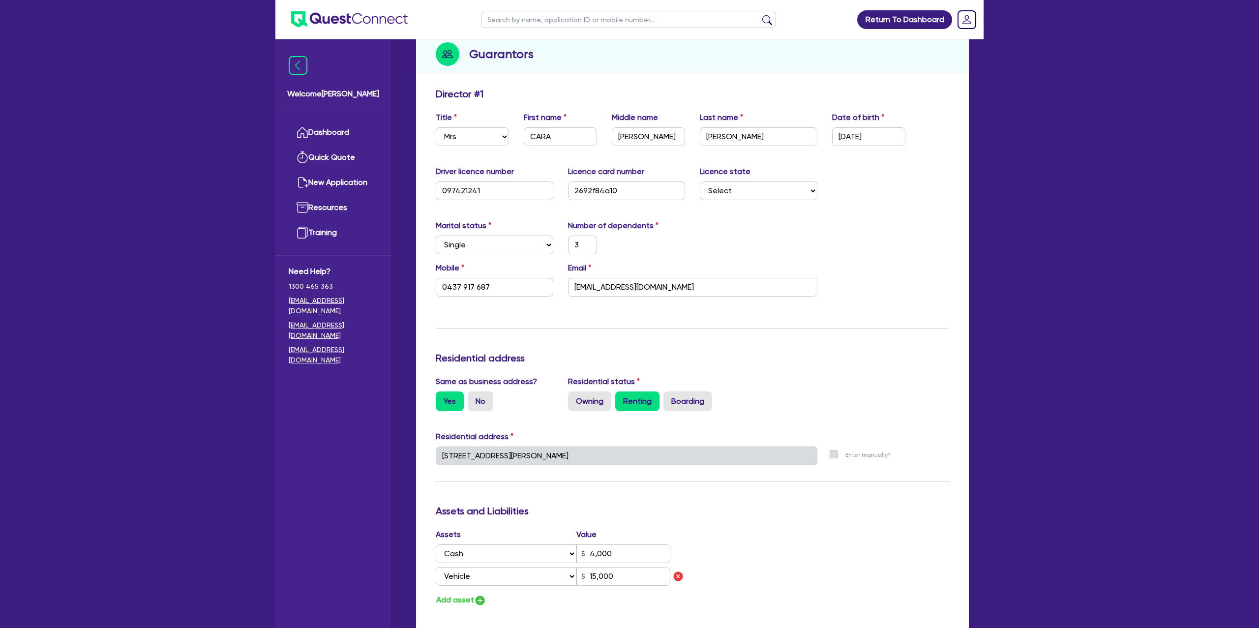
click at [566, 466] on div "4 Hillview Cl Kuranda QLD 4881" at bounding box center [626, 459] width 396 height 27
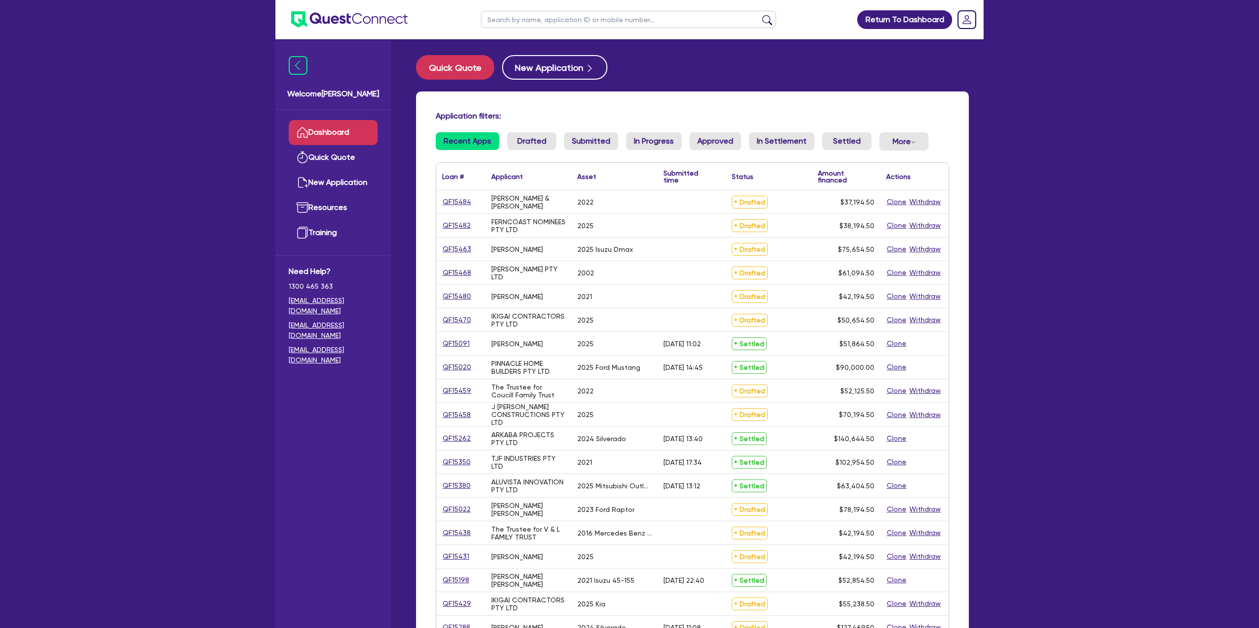
click at [548, 21] on input "text" at bounding box center [628, 19] width 295 height 17
type input "[PERSON_NAME]"
click at [759, 15] on button "submit" at bounding box center [767, 22] width 16 height 14
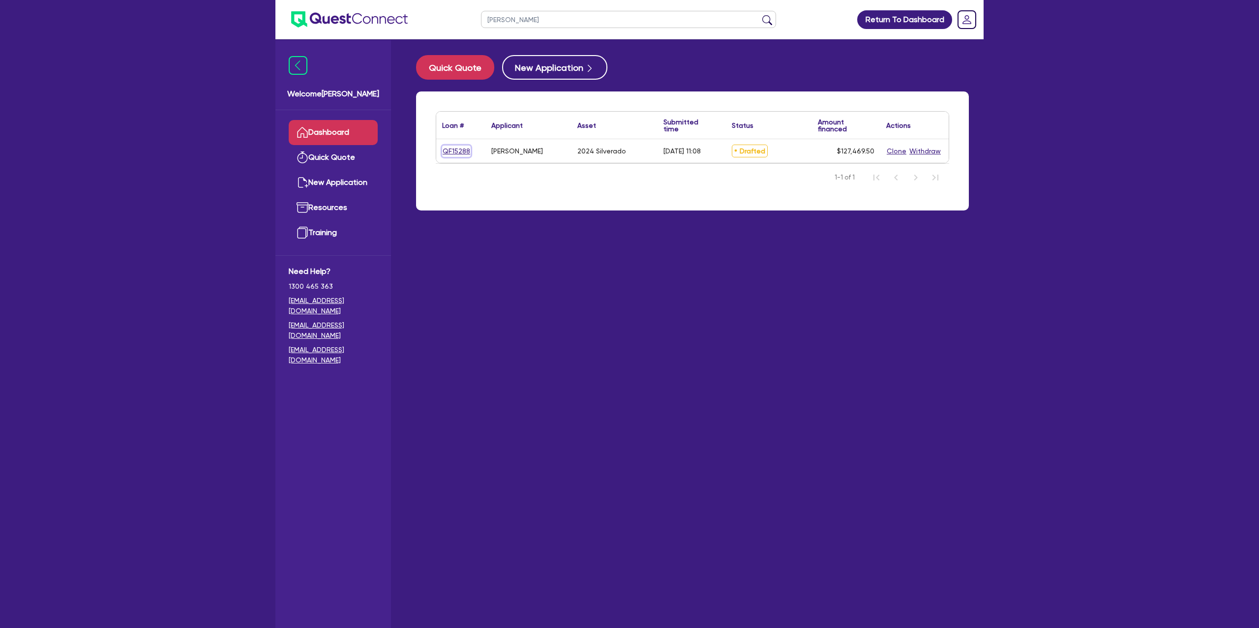
click at [455, 151] on link "QF15288" at bounding box center [456, 151] width 29 height 11
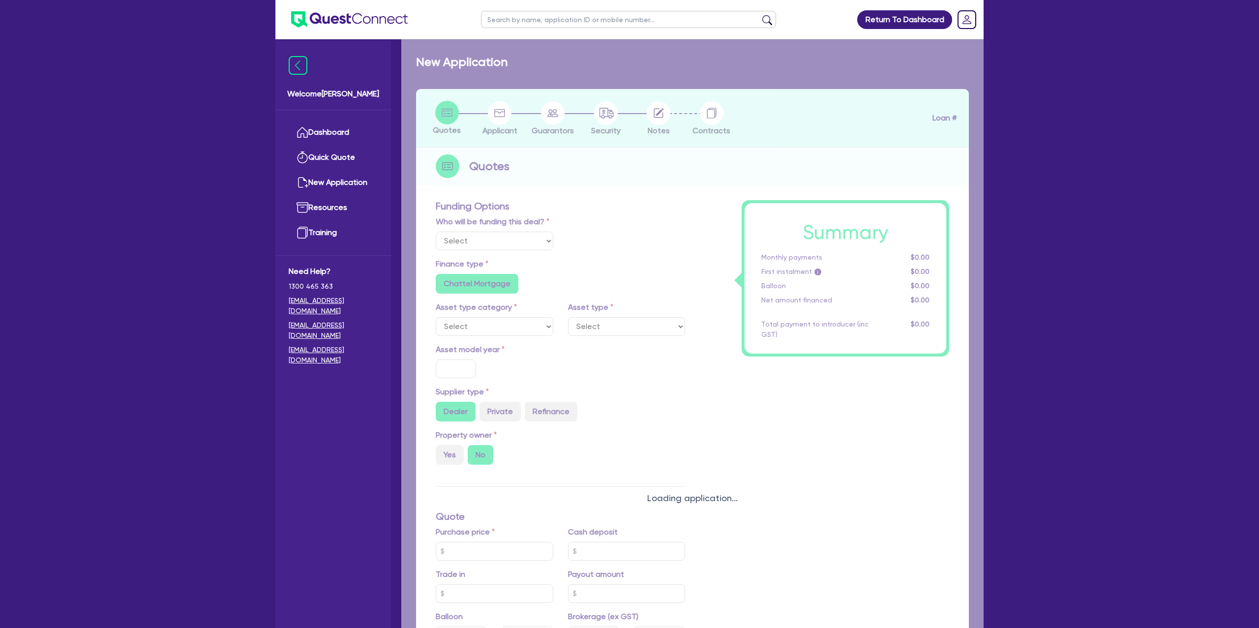
select select "Other"
select select "CARS_AND_LIGHT_TRUCKS"
type input "2024"
radio input "true"
type input "125,000"
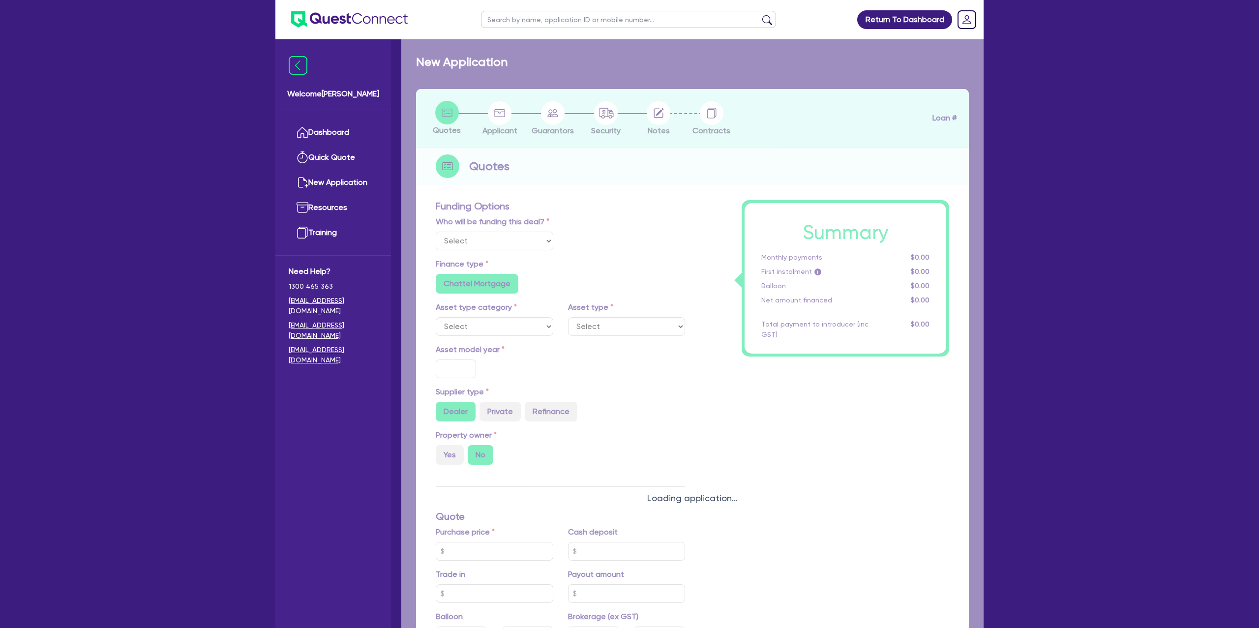
type input "35"
type input "43,750"
type input "0.5"
type input "637.35"
type input "6.69"
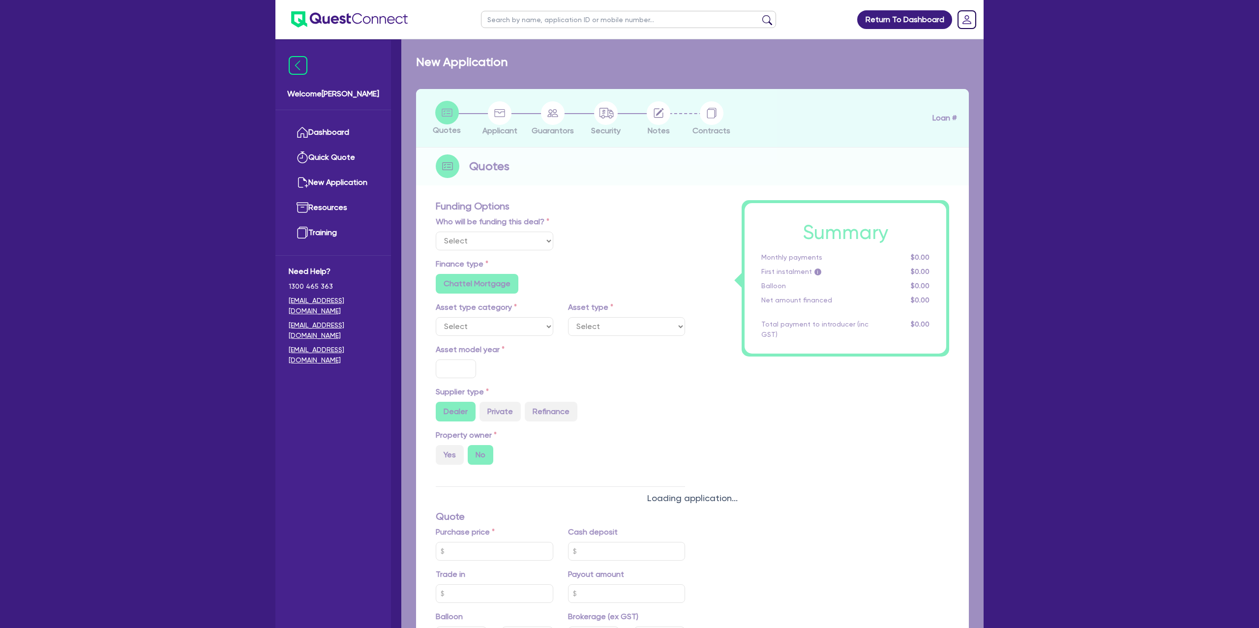
radio input "false"
type input "1,650"
radio input "true"
select select "PASSENGER_VEHICLES"
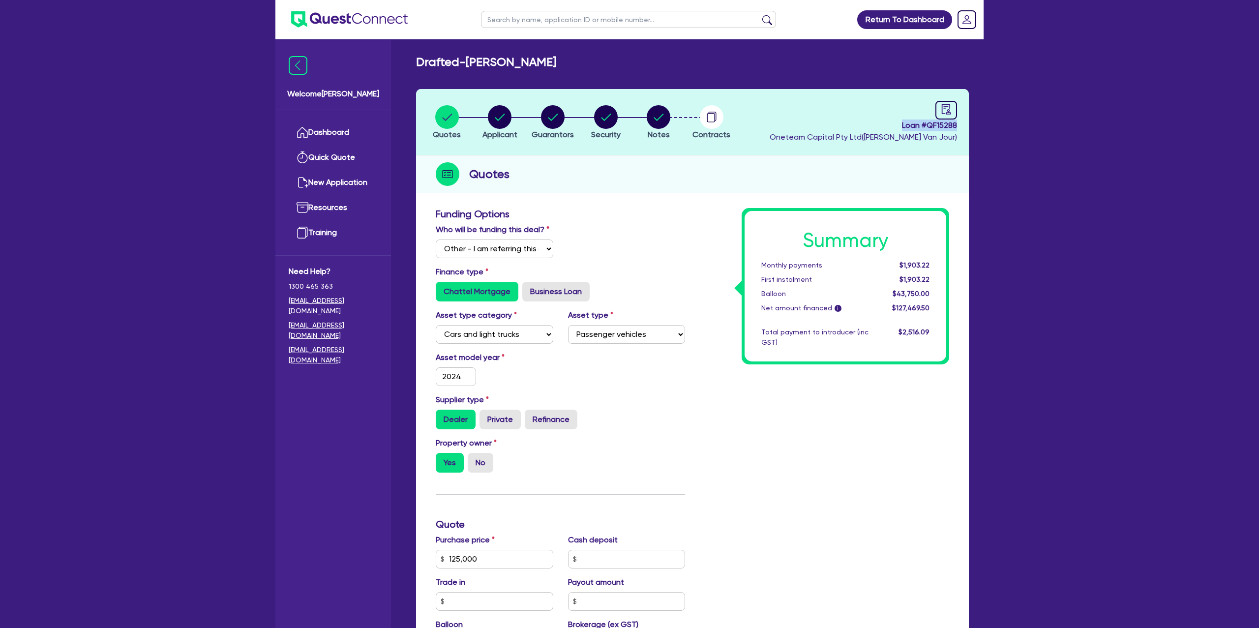
drag, startPoint x: 899, startPoint y: 125, endPoint x: 958, endPoint y: 125, distance: 59.0
click at [958, 125] on header "Quotes Applicant Guarantors Security Notes Contracts Loan # QF15288 Oneteam Cap…" at bounding box center [692, 122] width 553 height 66
click at [930, 124] on span "Loan # QF15288" at bounding box center [862, 125] width 187 height 12
drag, startPoint x: 927, startPoint y: 124, endPoint x: 959, endPoint y: 124, distance: 32.0
click at [959, 124] on header "Quotes Applicant Guarantors Security Notes Contracts Loan # QF15288 Oneteam Cap…" at bounding box center [692, 122] width 553 height 66
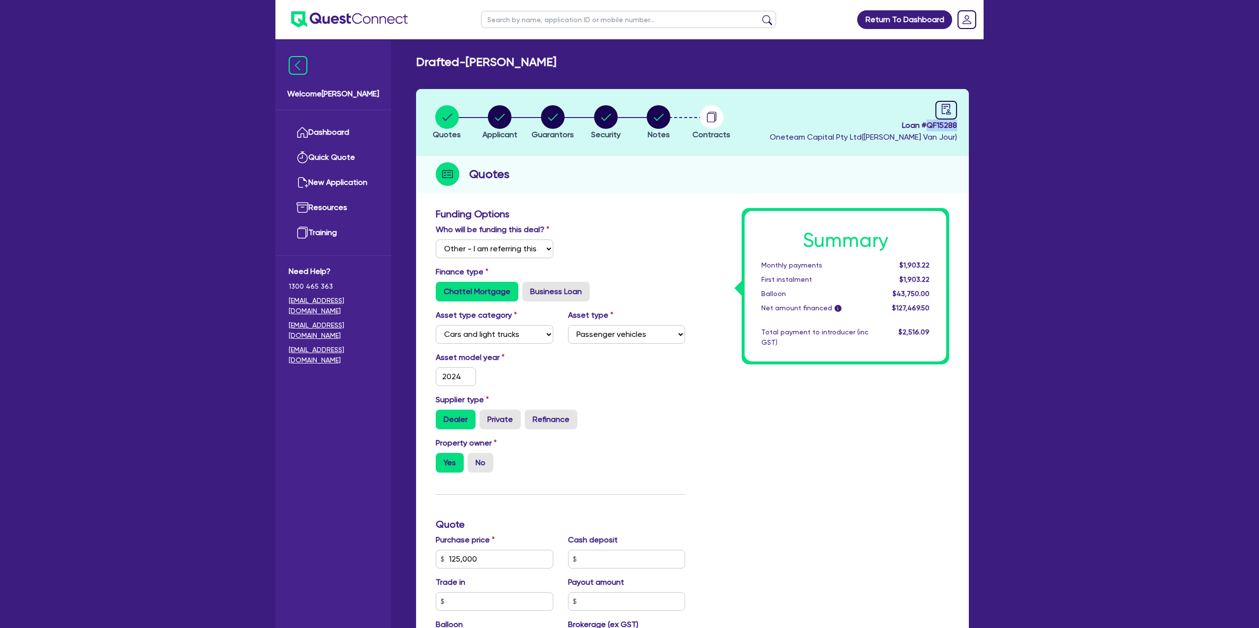
copy span "QF15288"
click at [315, 128] on link "Dashboard" at bounding box center [333, 132] width 89 height 25
